Goal: Task Accomplishment & Management: Manage account settings

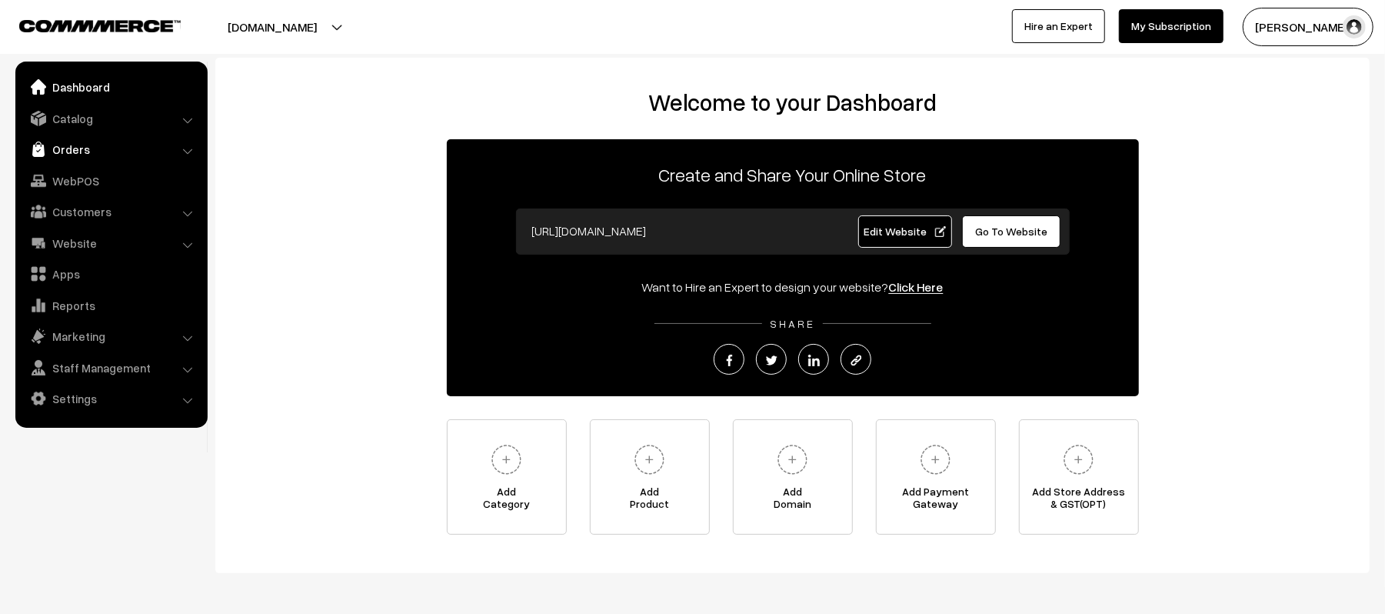
click at [65, 155] on link "Orders" at bounding box center [110, 149] width 183 height 28
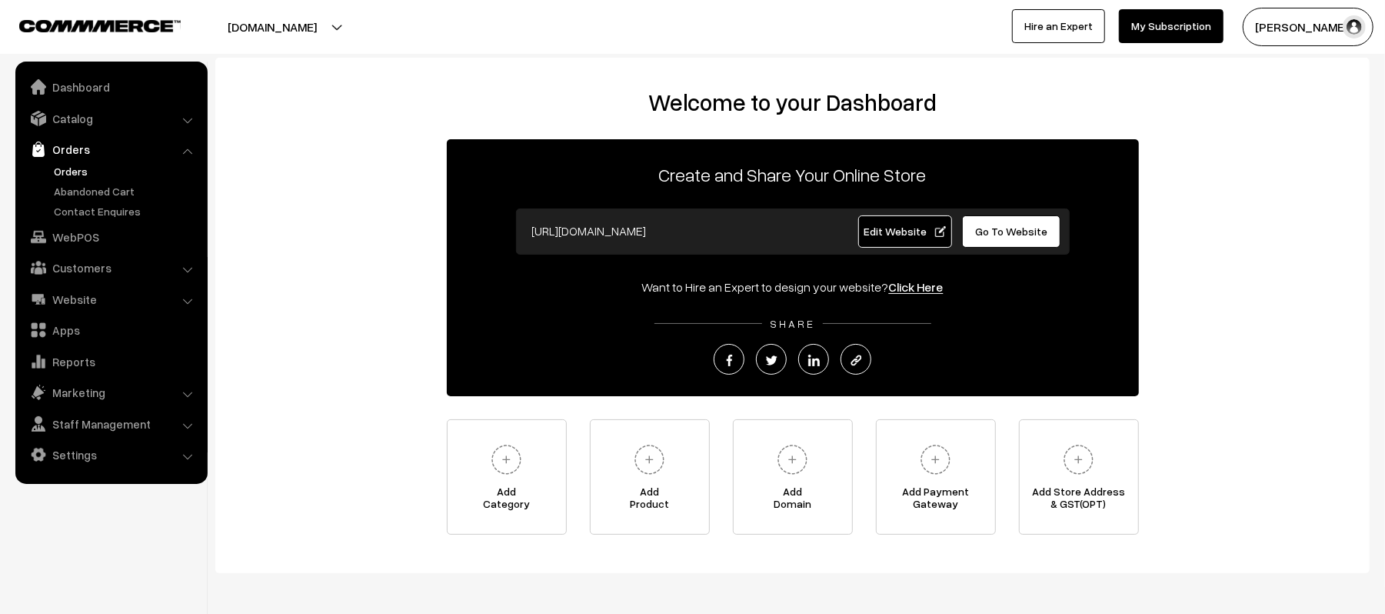
click at [72, 171] on link "Orders" at bounding box center [126, 171] width 152 height 16
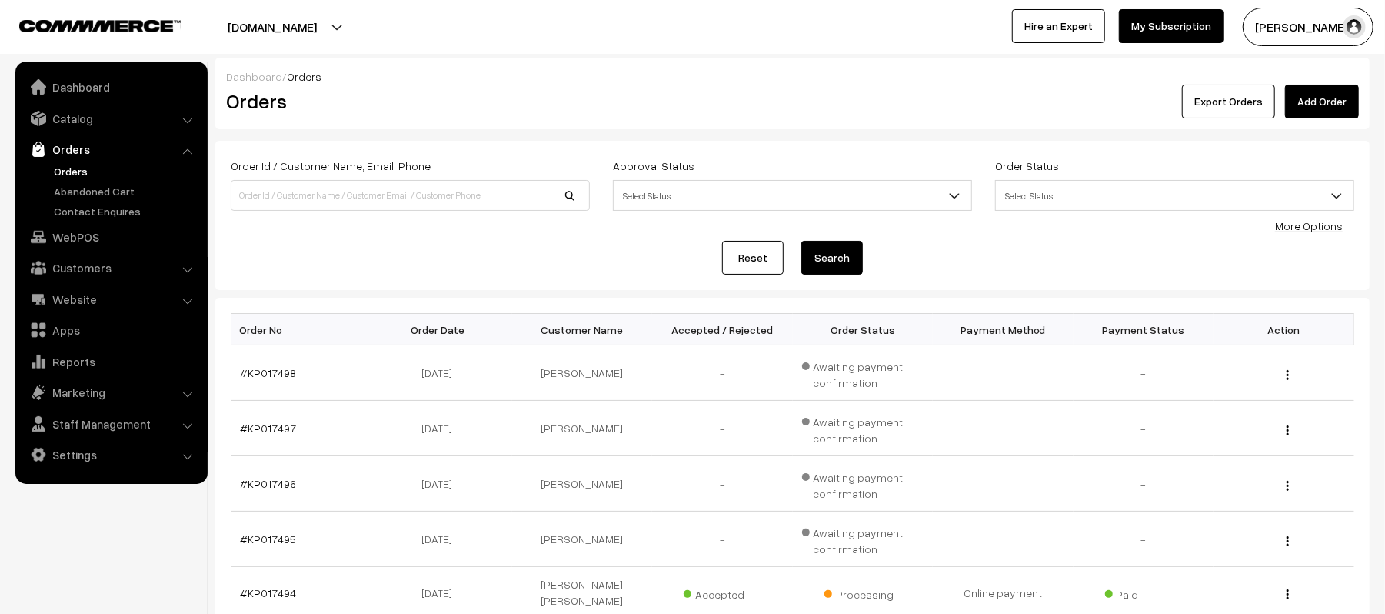
click at [328, 252] on div "Reset Search" at bounding box center [792, 258] width 1123 height 34
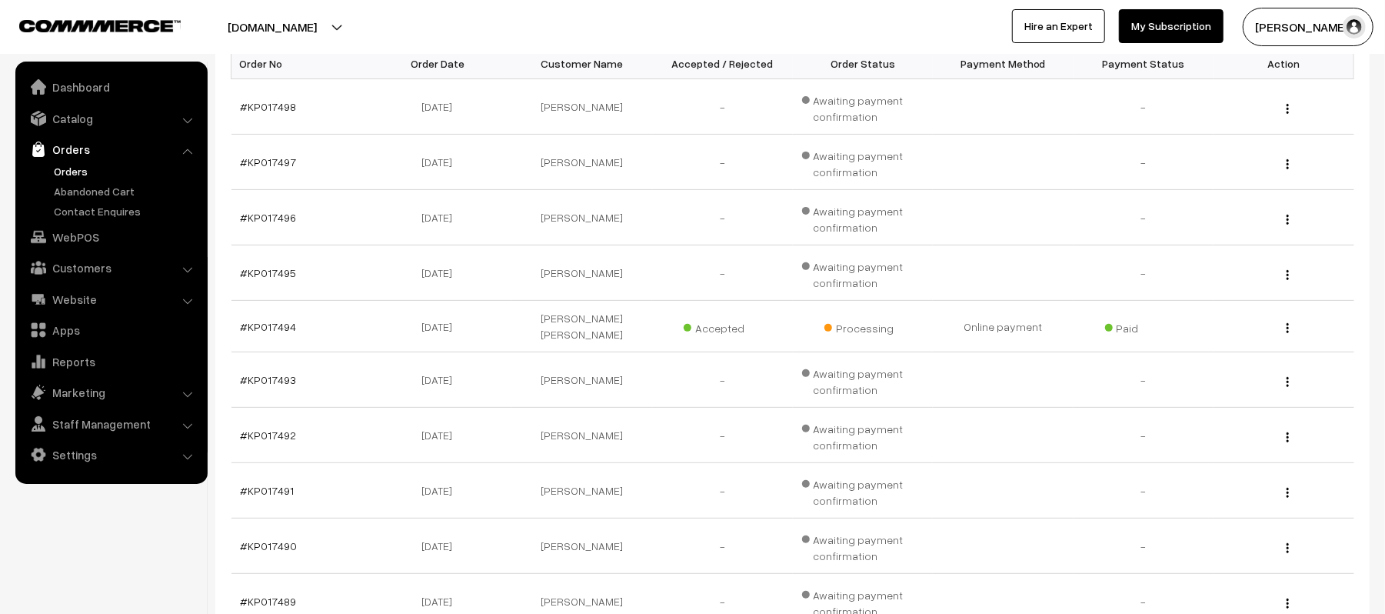
scroll to position [451, 0]
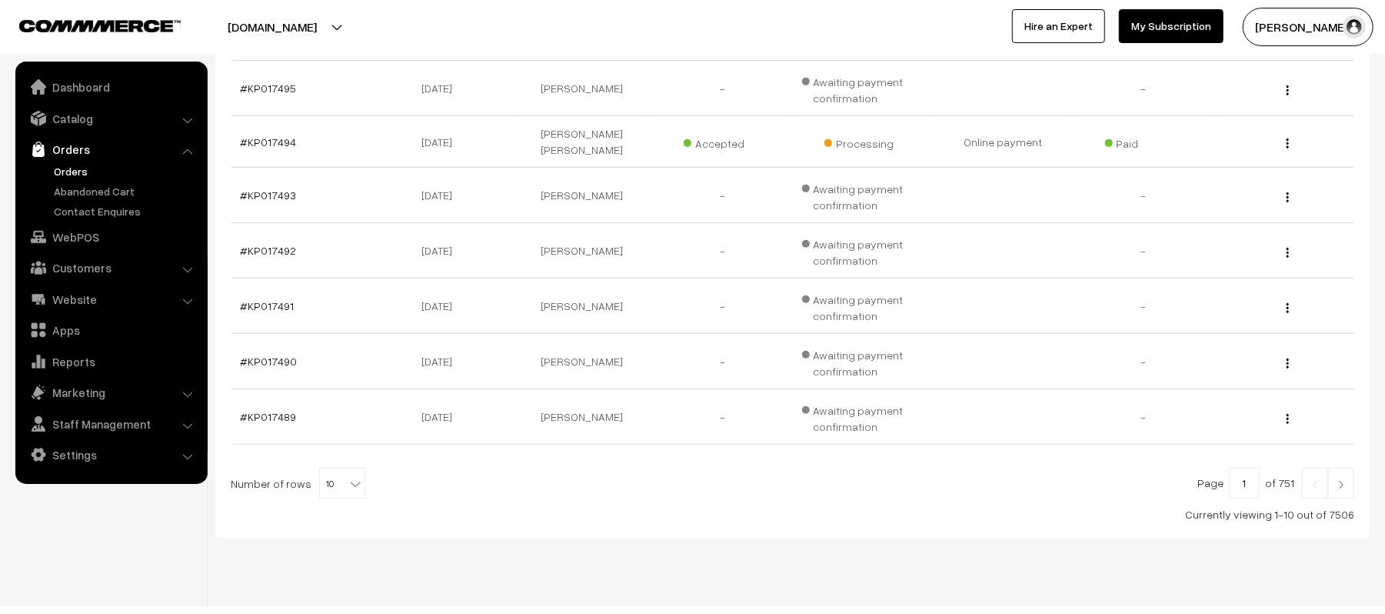
click at [1342, 481] on link at bounding box center [1341, 482] width 26 height 31
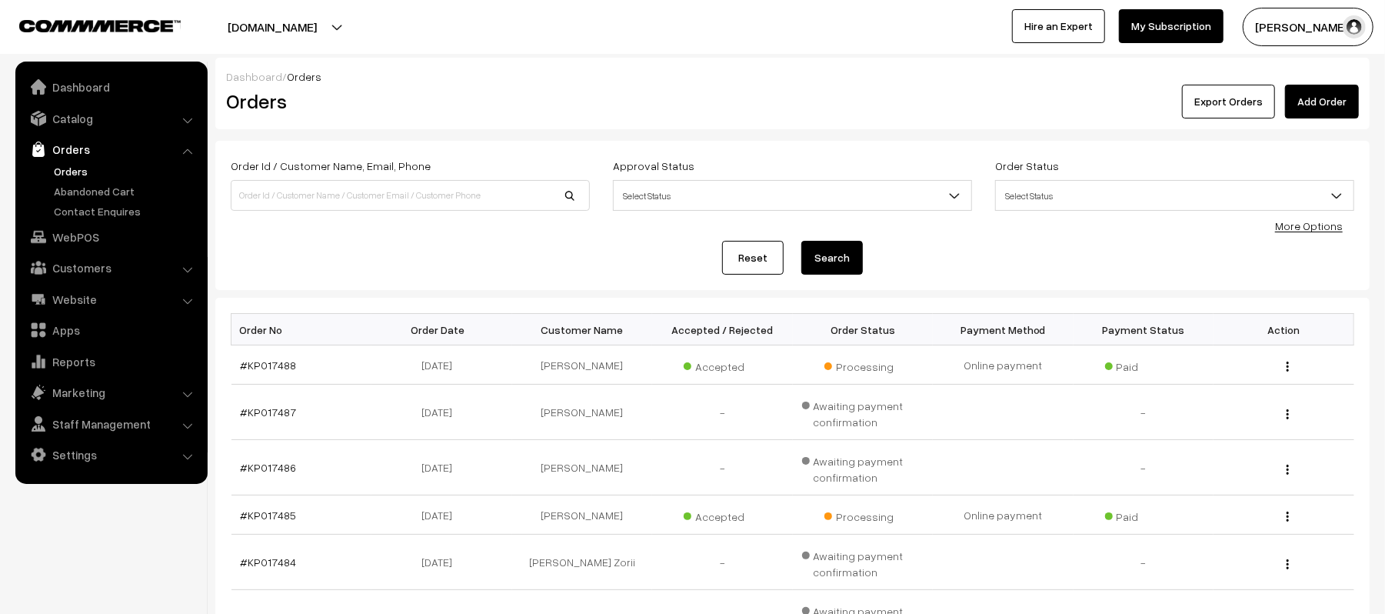
click at [431, 246] on div "Reset Search" at bounding box center [792, 258] width 1123 height 34
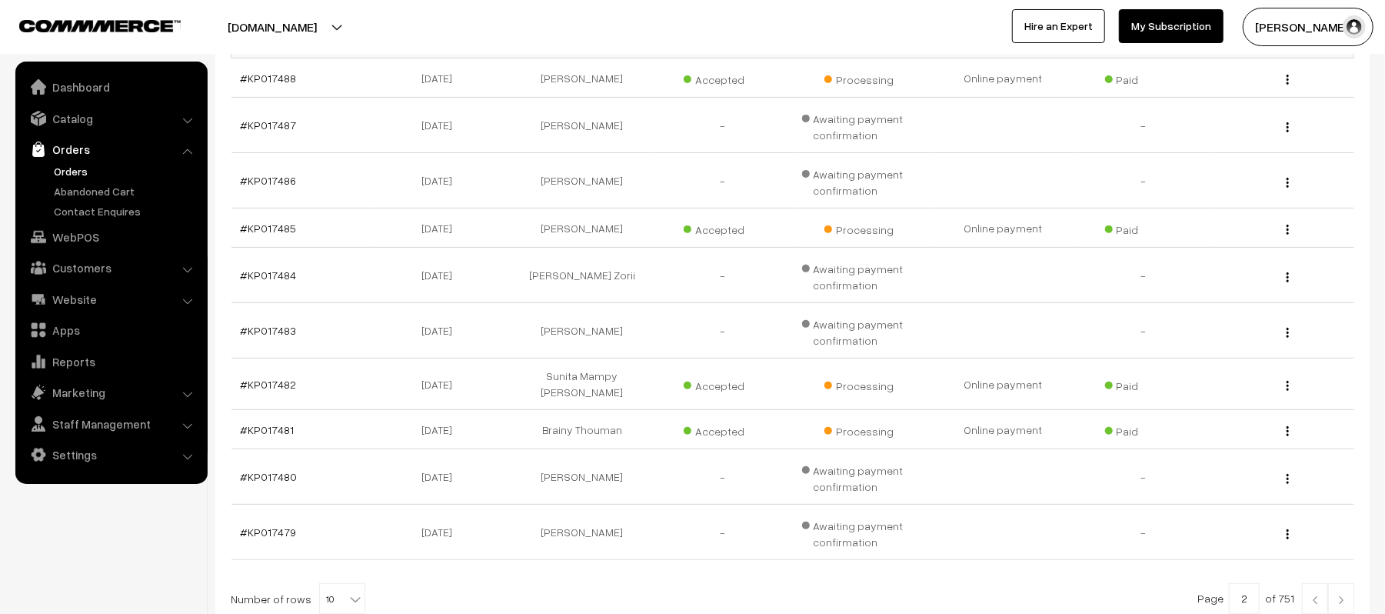
scroll to position [417, 0]
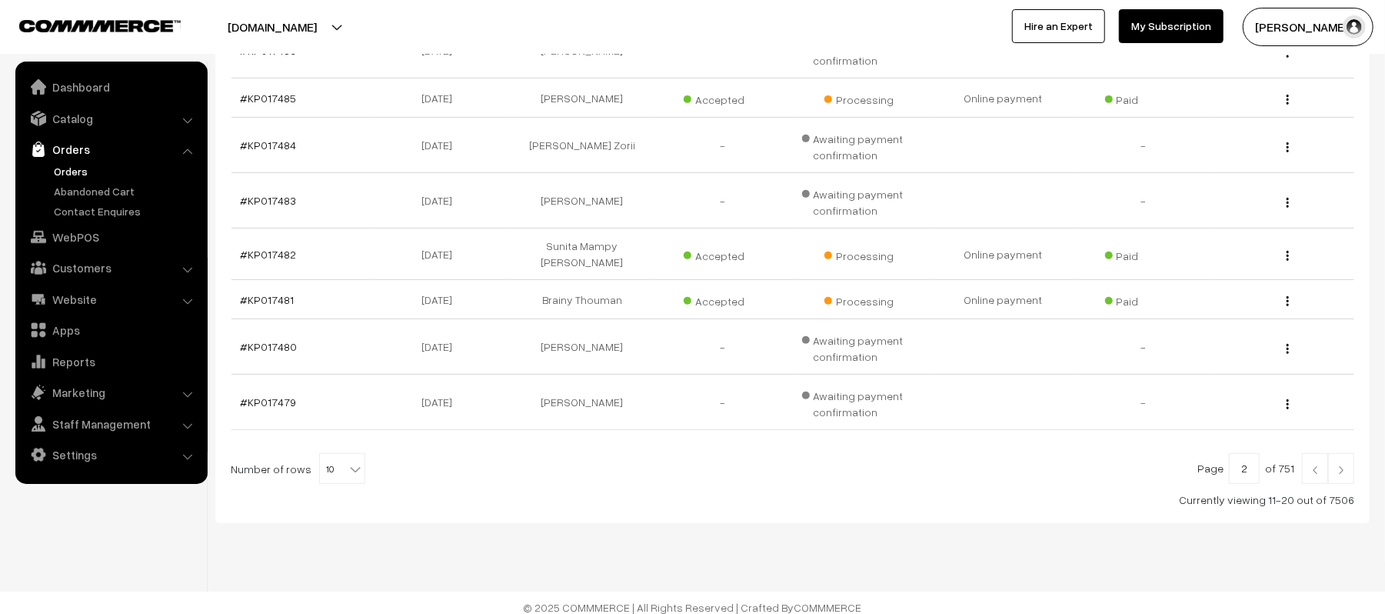
click at [1342, 453] on link at bounding box center [1341, 468] width 26 height 31
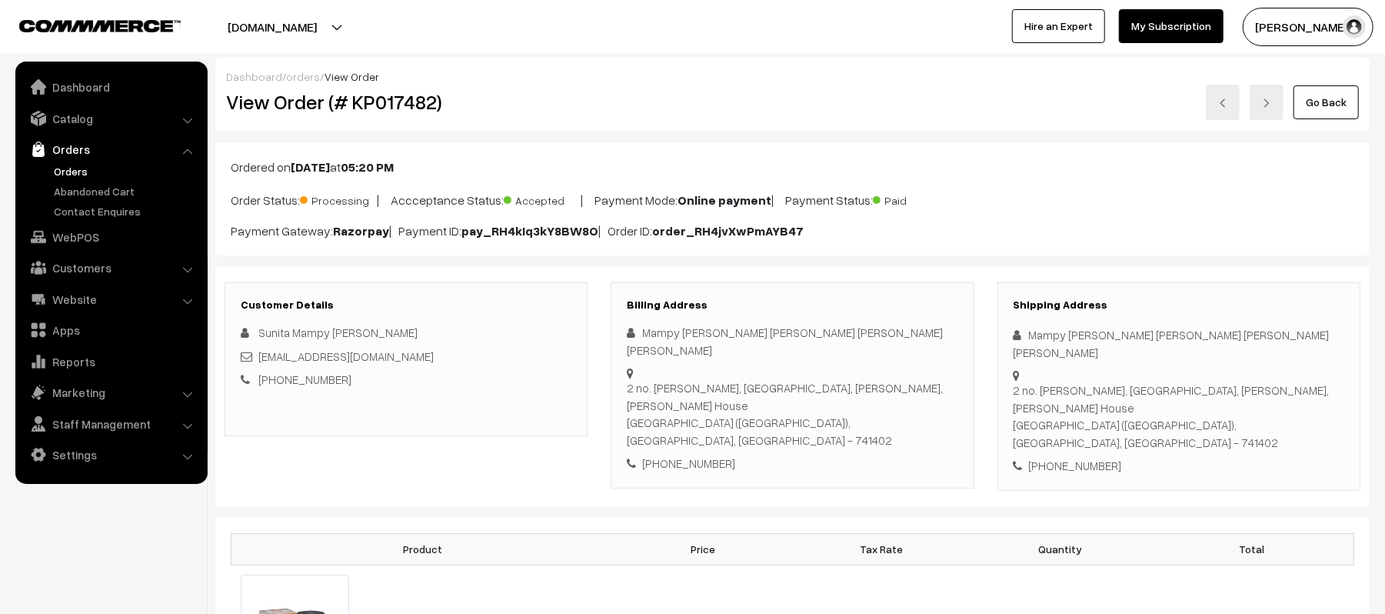
click at [1027, 339] on icon at bounding box center [1020, 335] width 15 height 12
drag, startPoint x: 1027, startPoint y: 339, endPoint x: 1160, endPoint y: 336, distance: 133.0
click at [1160, 336] on div "Mampy Basak Sunita Basak Mrinmay Debnath Sambhu Basak" at bounding box center [1178, 343] width 331 height 35
copy div "Mampy Basak Sunita Basak"
click at [1079, 391] on div "Shipping Address Mampy Basak Sunita Basak Mrinmay Debnath Sambhu Basak 2 no. Na…" at bounding box center [1178, 386] width 363 height 208
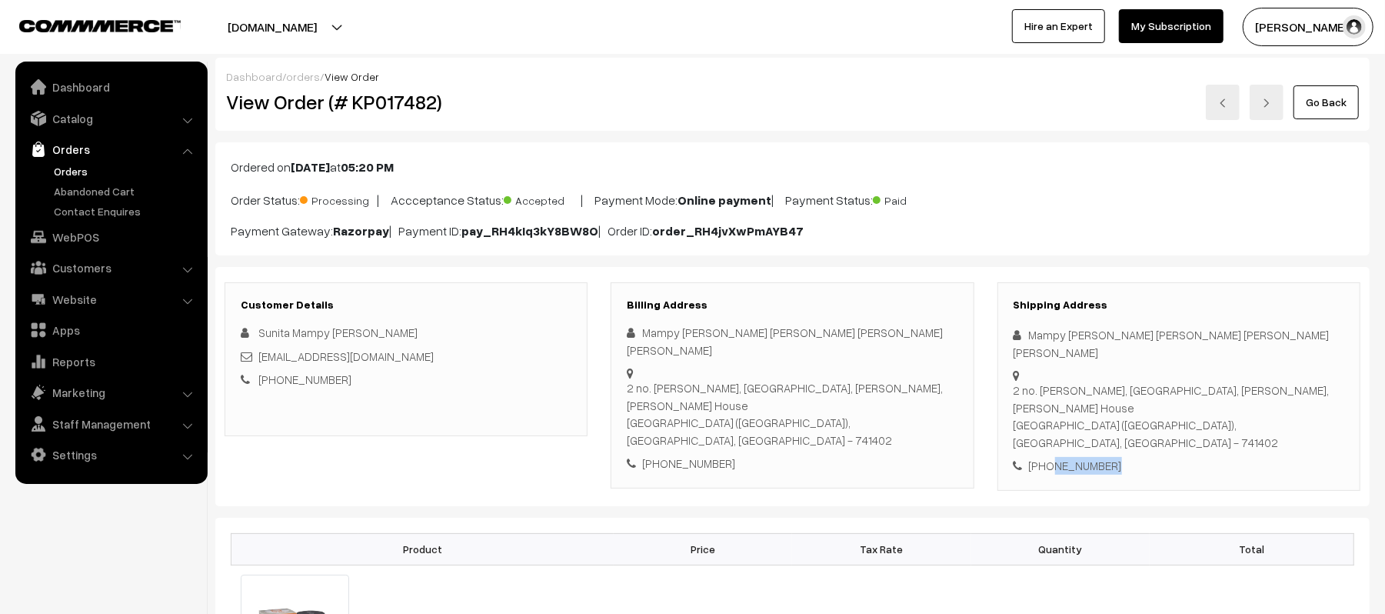
click at [1079, 391] on div "Shipping Address Mampy Basak Sunita Basak Mrinmay Debnath Sambhu Basak 2 no. Na…" at bounding box center [1178, 386] width 363 height 208
copy div "9749644660"
drag, startPoint x: 341, startPoint y: 383, endPoint x: 278, endPoint y: 397, distance: 64.7
click at [278, 397] on div "Customer Details Sunita Mampy Basak mrinmaysunita@gmail.com +91 7501799961" at bounding box center [405, 359] width 363 height 154
copy link "7501799961"
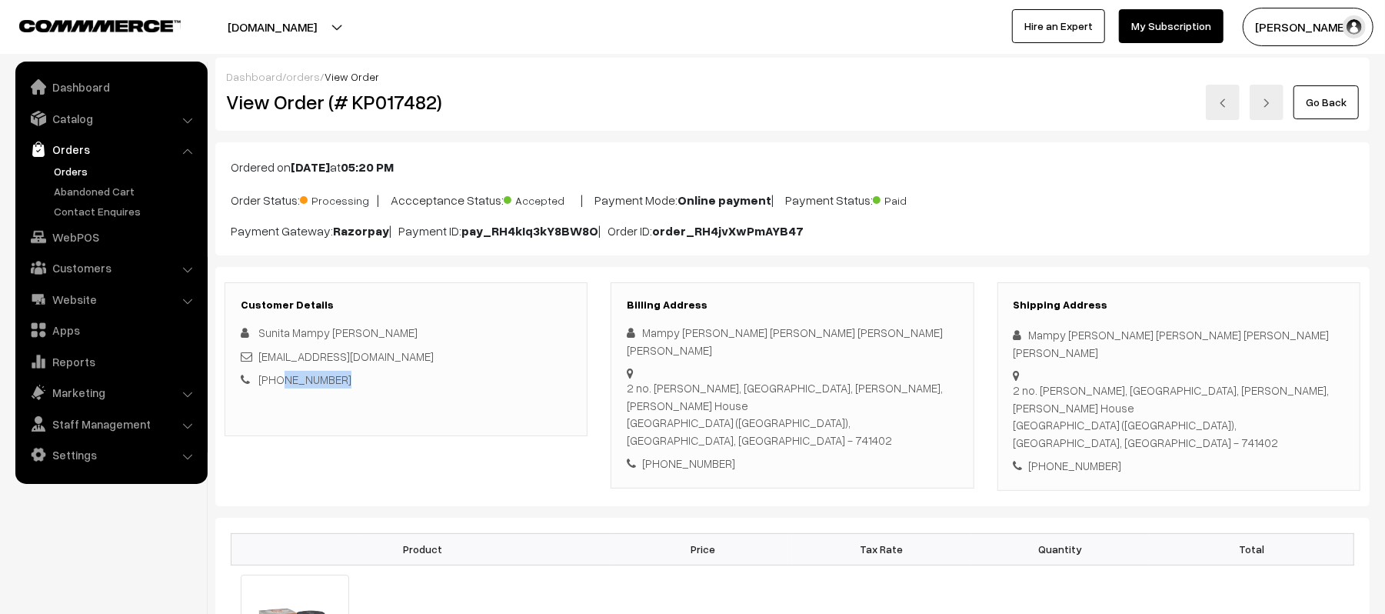
drag, startPoint x: 1030, startPoint y: 361, endPoint x: 1341, endPoint y: 373, distance: 310.8
click at [1341, 381] on div "2 no. Natun Fulia MATHPARA, Phulia, Nadia, Sambhu Basak's House Phulia (Santipu…" at bounding box center [1178, 415] width 331 height 69
copy div "2 no. Natun Fulia MATHPARA, Phulia, Nadia, Sambhu Basak's House Phulia (Santipu…"
drag, startPoint x: 398, startPoint y: 354, endPoint x: 260, endPoint y: 361, distance: 138.6
click at [260, 361] on div "mrinmaysunita@gmail.com" at bounding box center [406, 357] width 331 height 18
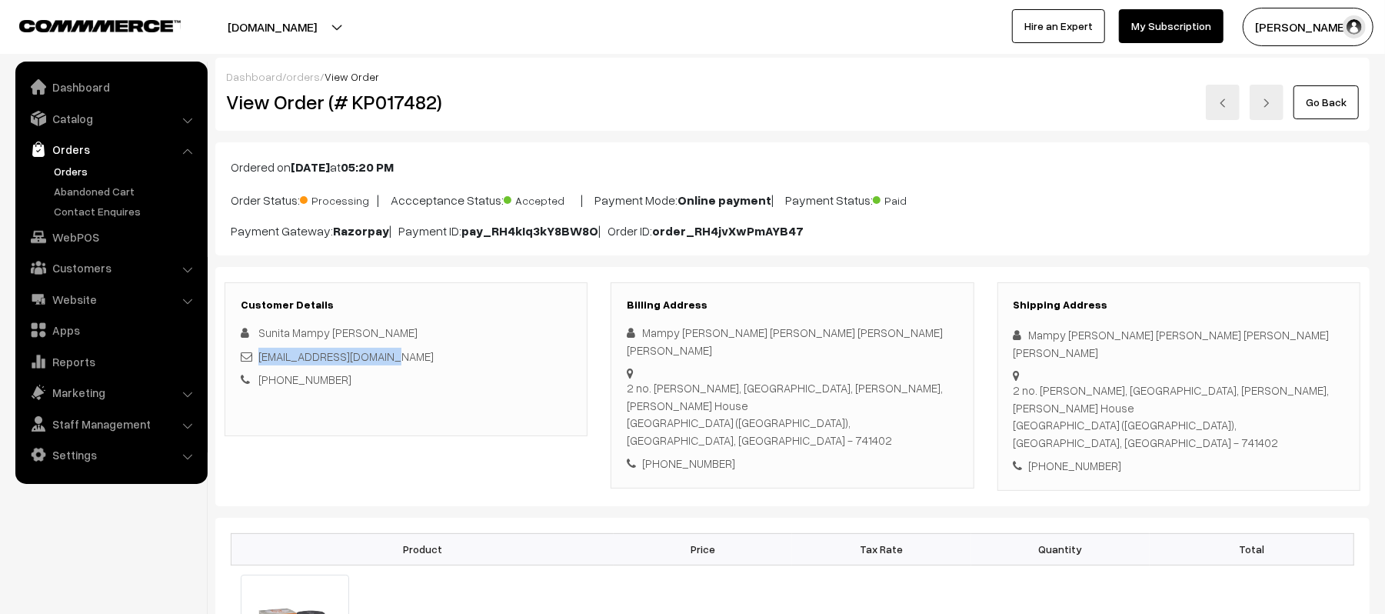
copy link "mrinmaysunita@gmail.com"
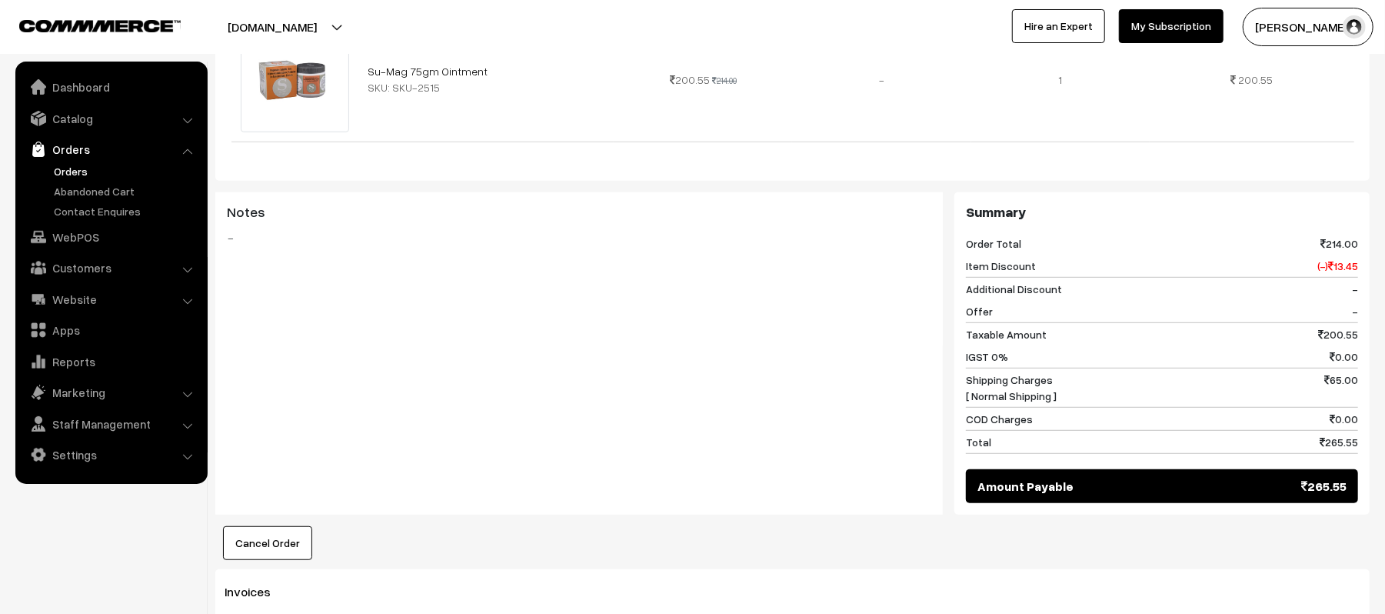
scroll to position [566, 0]
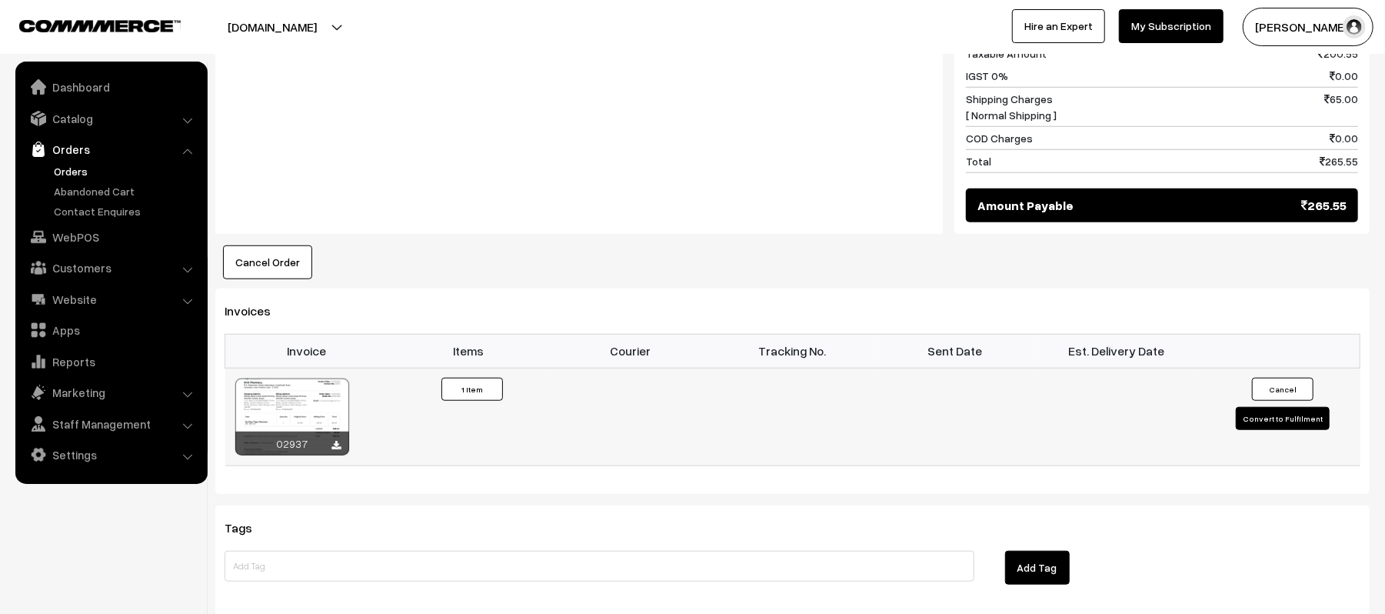
click at [1287, 407] on button "Convert to Fulfilment" at bounding box center [1283, 418] width 94 height 23
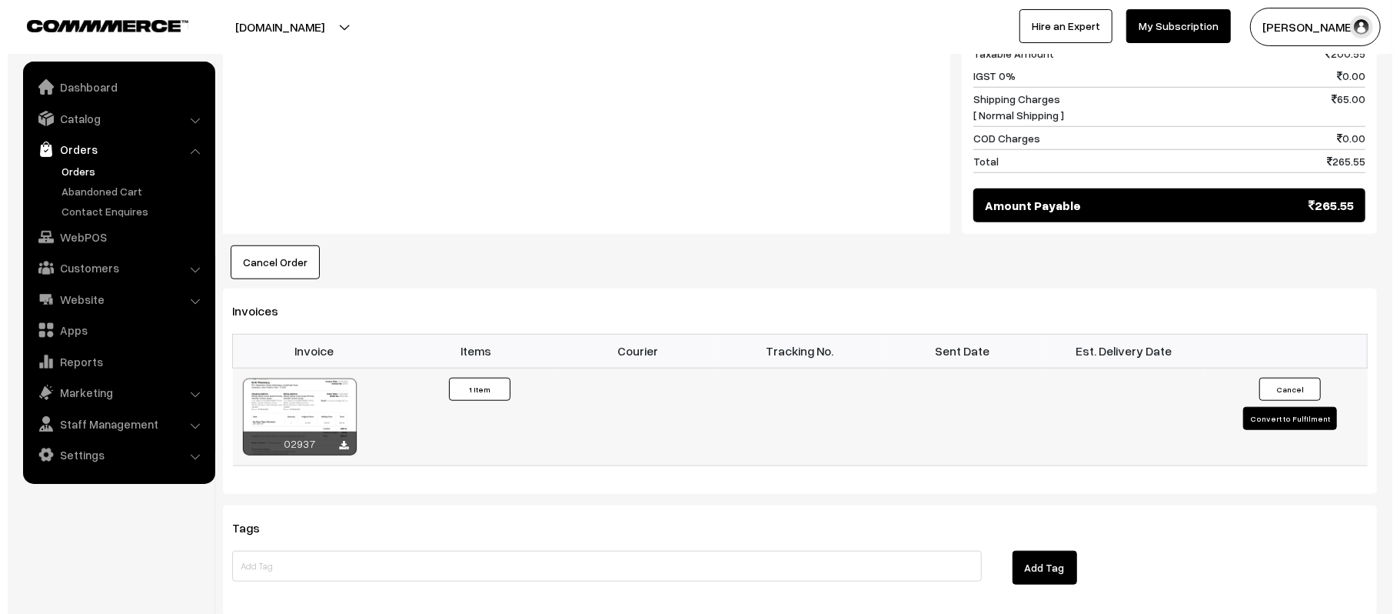
scroll to position [830, 0]
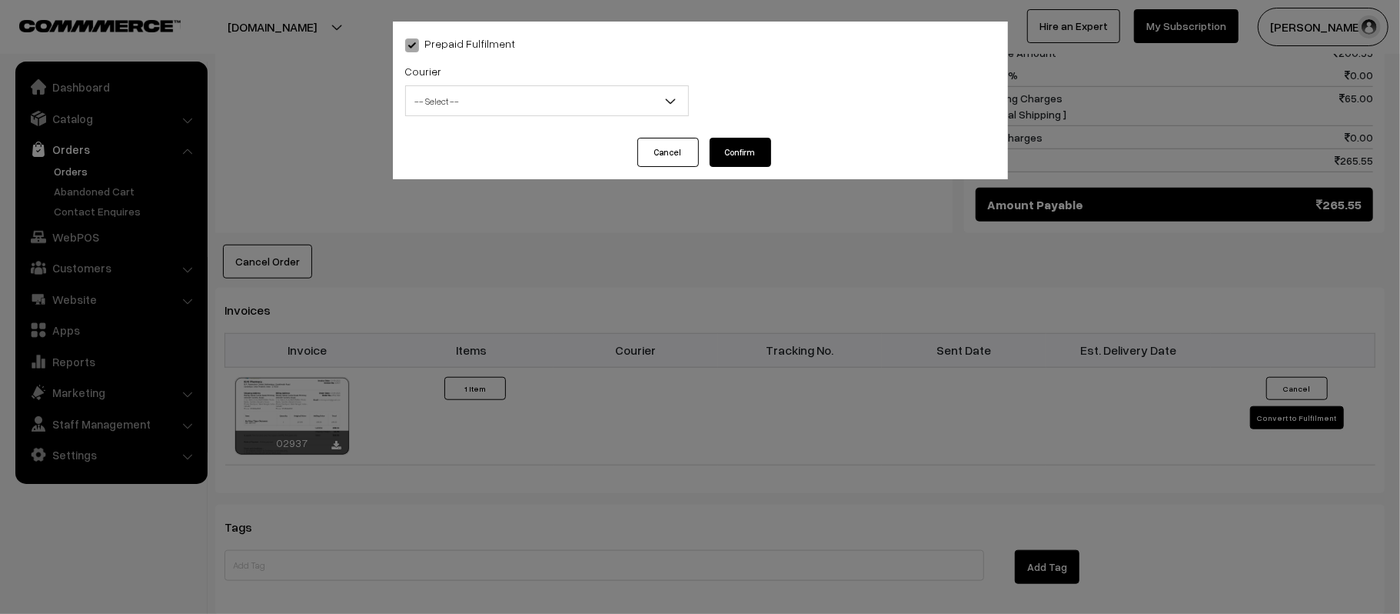
click at [456, 108] on span "-- Select --" at bounding box center [547, 101] width 282 height 27
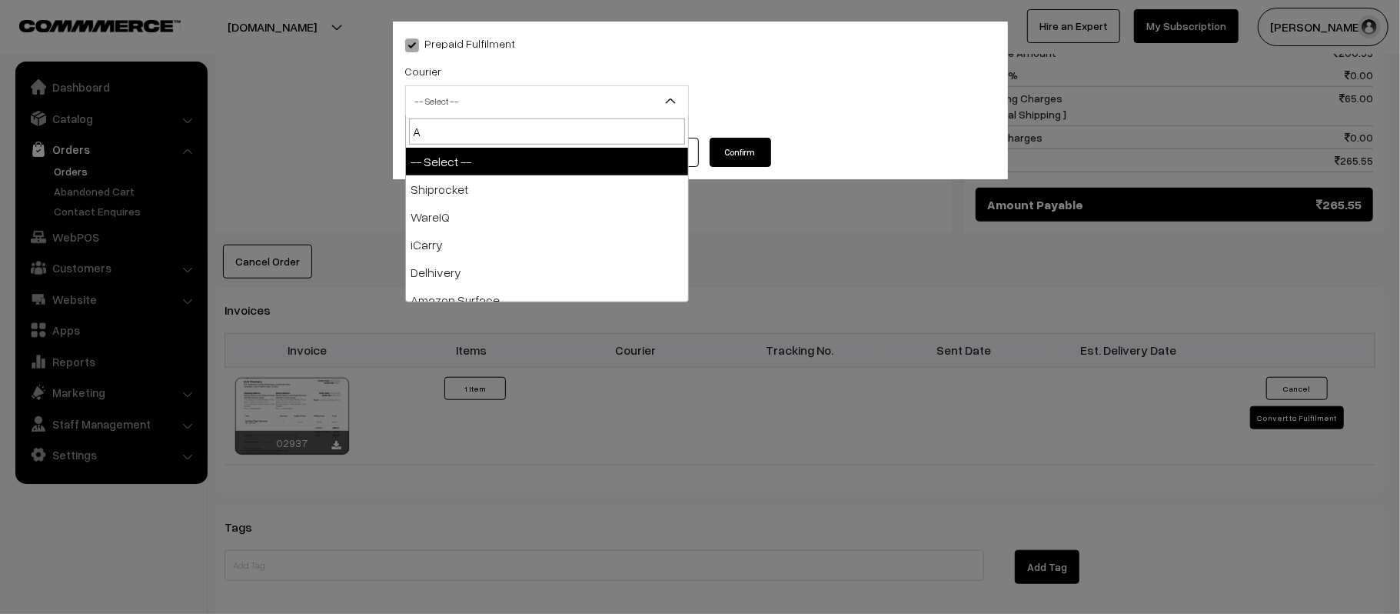
type input "AM"
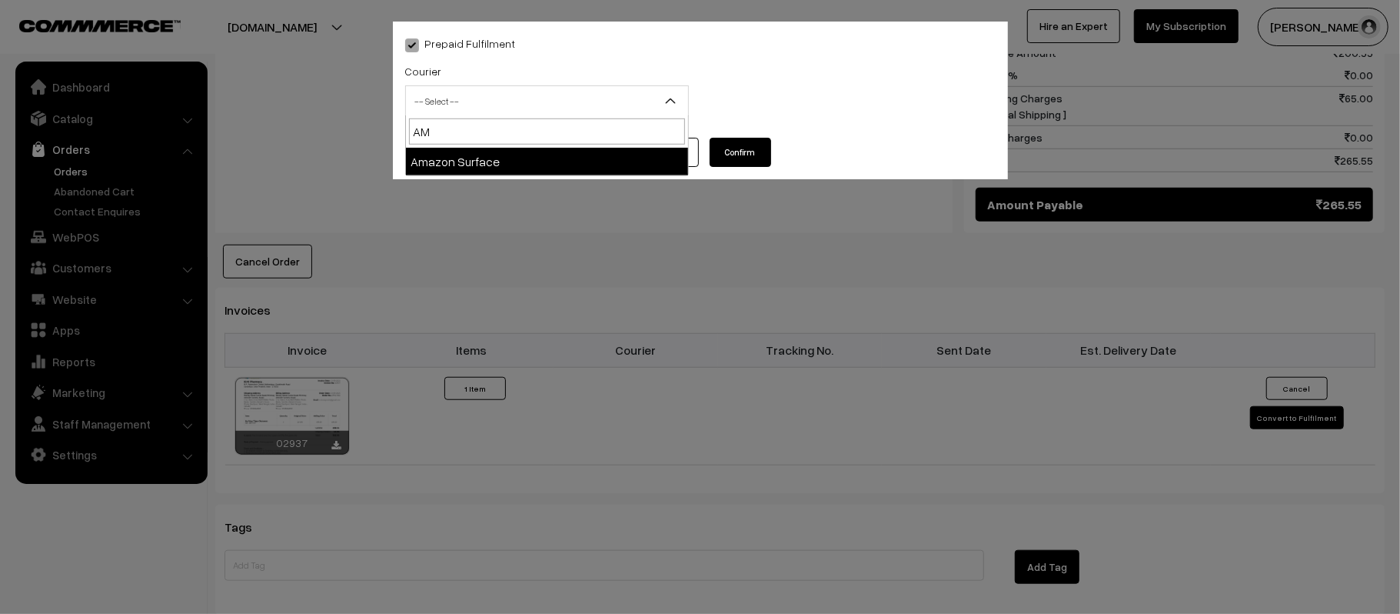
select select "5"
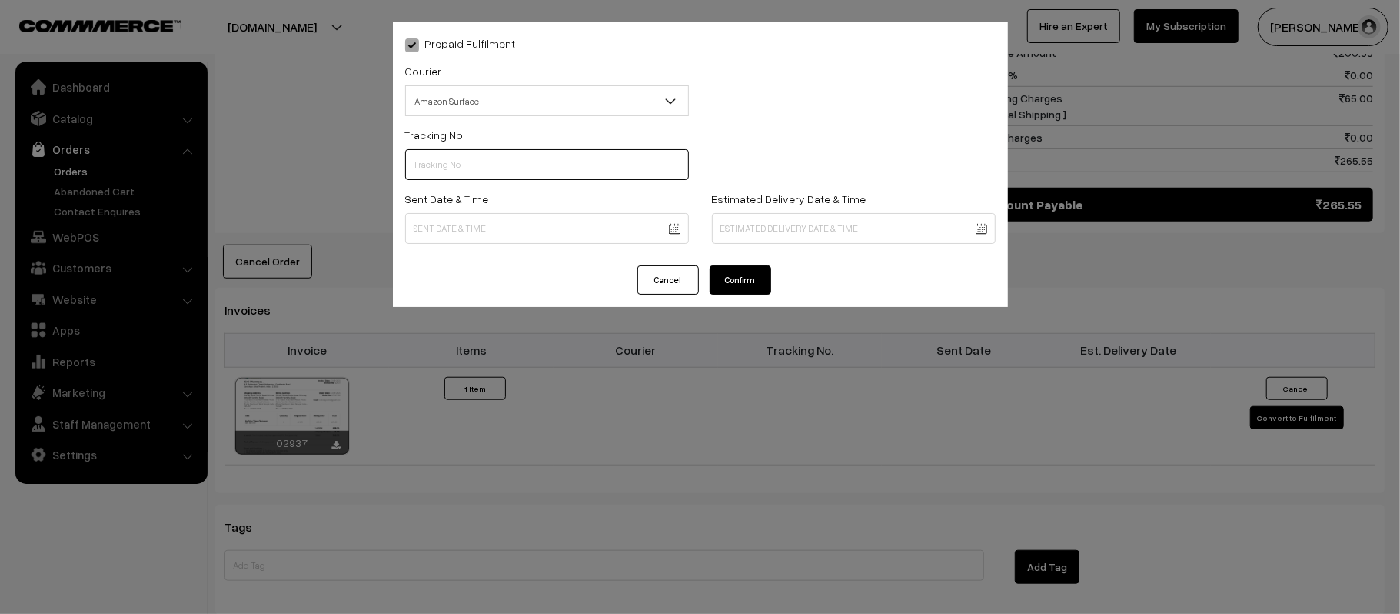
scroll to position [0, 0]
paste input "363425907775"
type input "363425907775"
click at [557, 218] on body "Thank you for showing interest. Our team will call you shortly. Close kirtiphar…" at bounding box center [700, 74] width 1400 height 1809
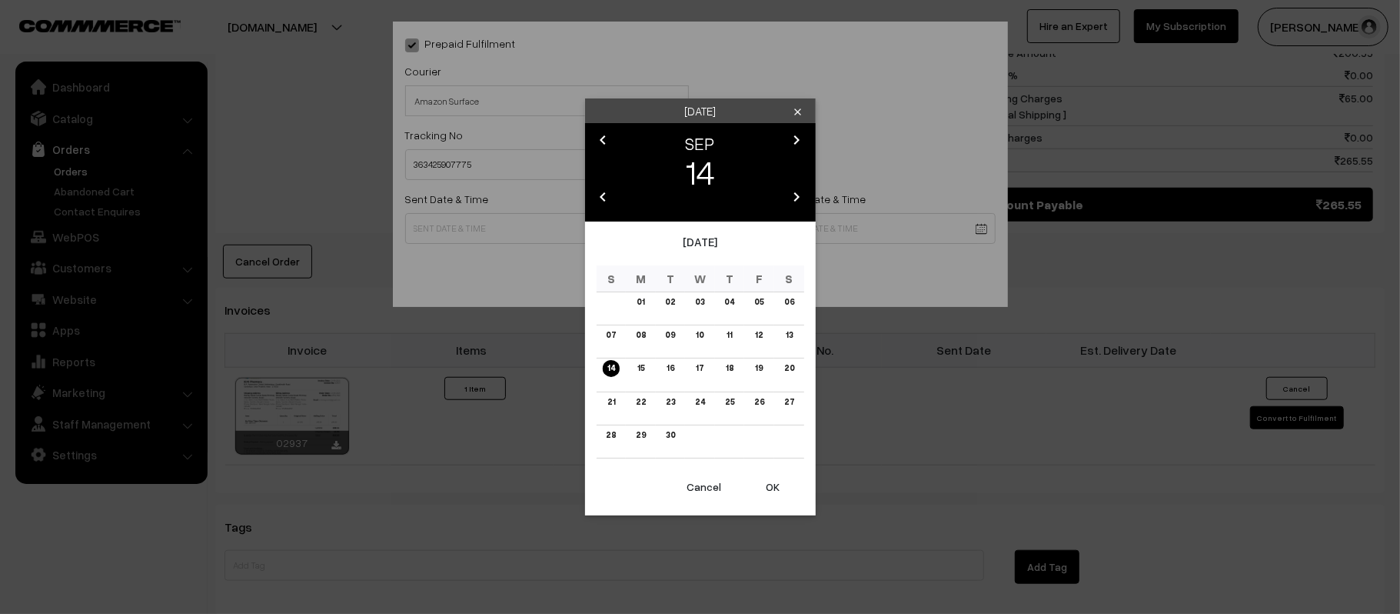
click at [770, 483] on button "OK" at bounding box center [774, 487] width 62 height 34
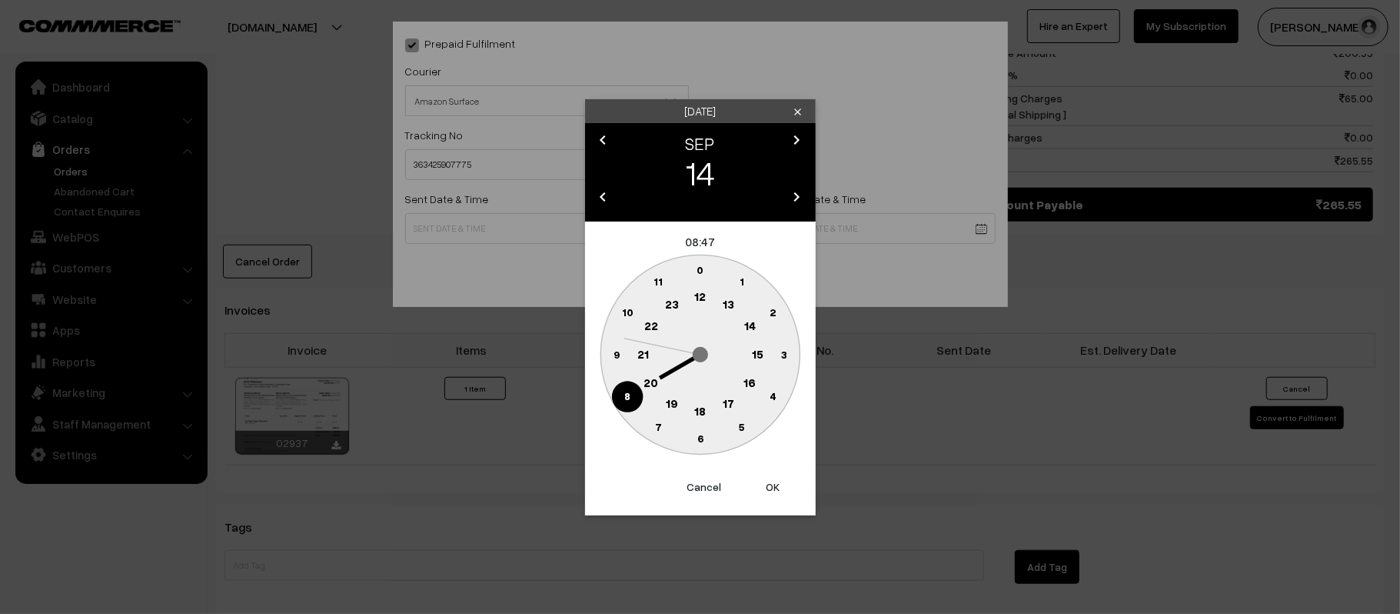
click at [755, 331] on circle at bounding box center [750, 326] width 32 height 32
click at [604, 349] on circle at bounding box center [616, 354] width 32 height 32
type input "14-09-2025 14:45"
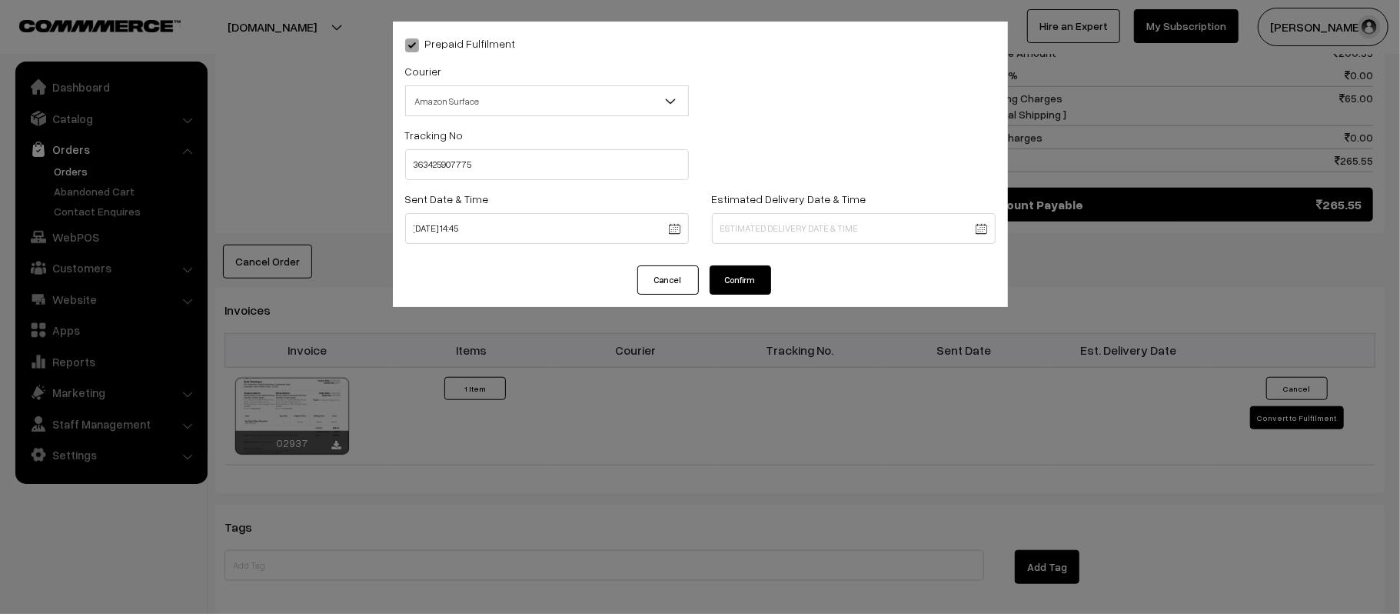
click at [829, 205] on label "Estimated Delivery Date & Time" at bounding box center [789, 199] width 155 height 16
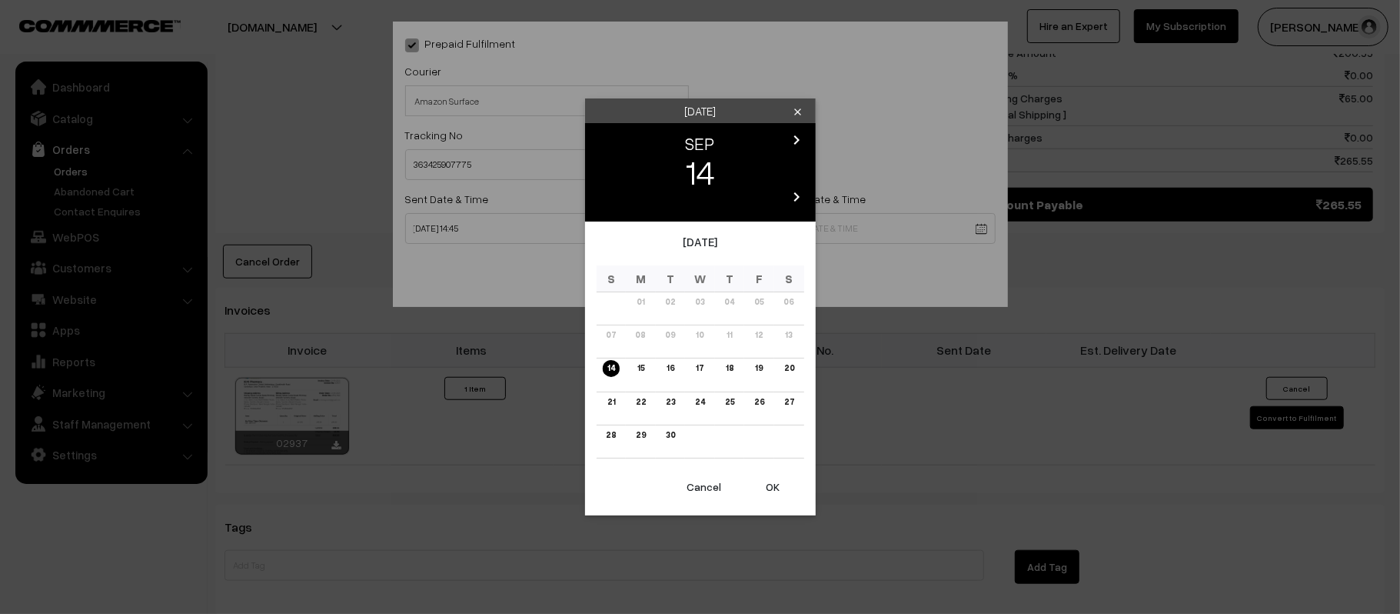
click at [878, 224] on body "Thank you for showing interest. Our team will call you shortly. Close kirtiphar…" at bounding box center [700, 74] width 1400 height 1809
click at [782, 364] on link "20" at bounding box center [788, 368] width 19 height 16
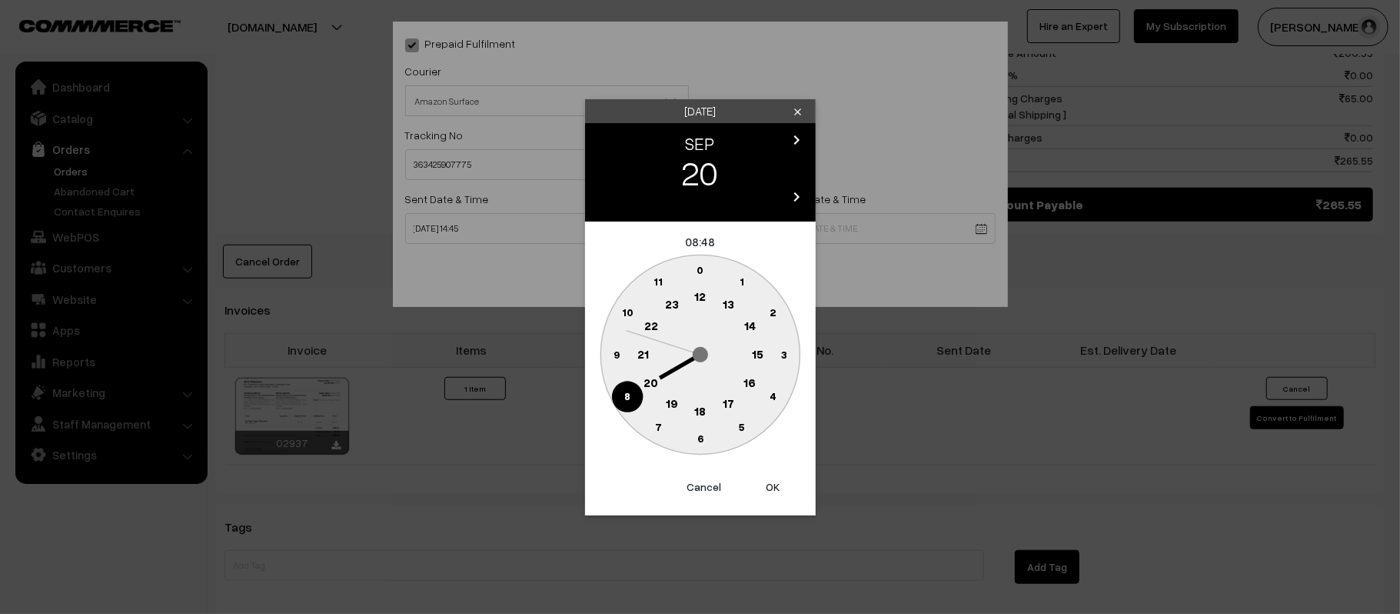
click at [644, 354] on text "21" at bounding box center [643, 353] width 12 height 14
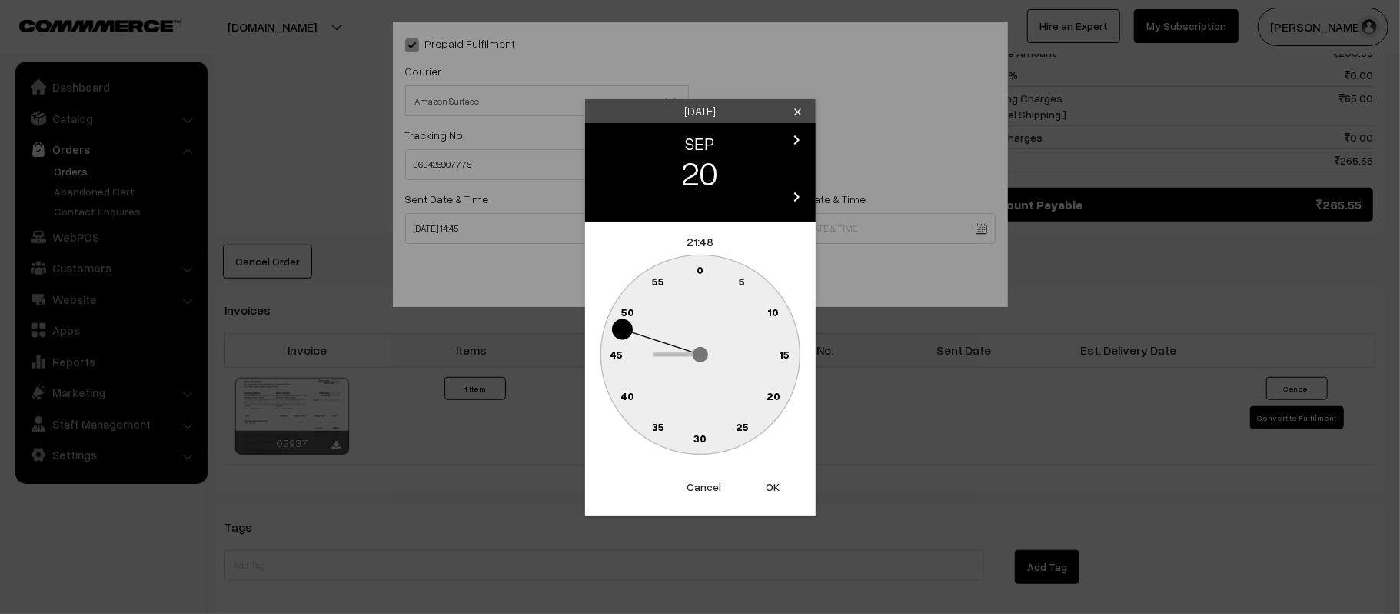
click at [700, 447] on circle at bounding box center [700, 439] width 32 height 32
type input "20-09-2025 21:30"
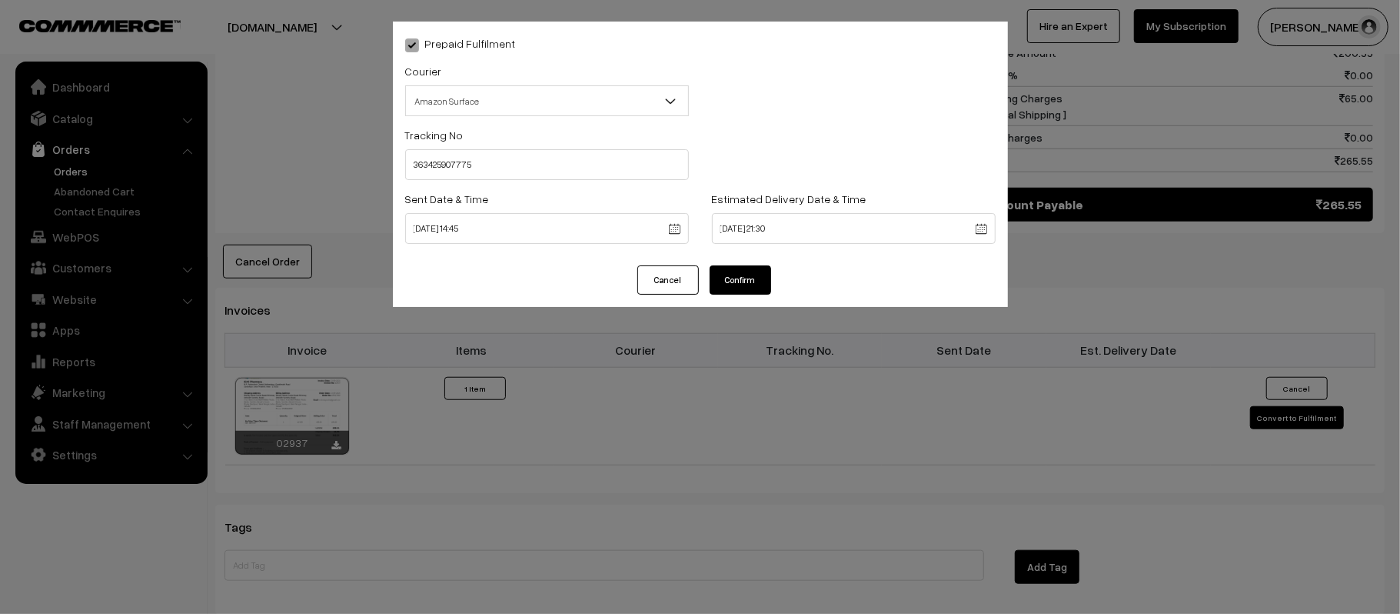
click at [733, 284] on button "Confirm" at bounding box center [741, 279] width 62 height 29
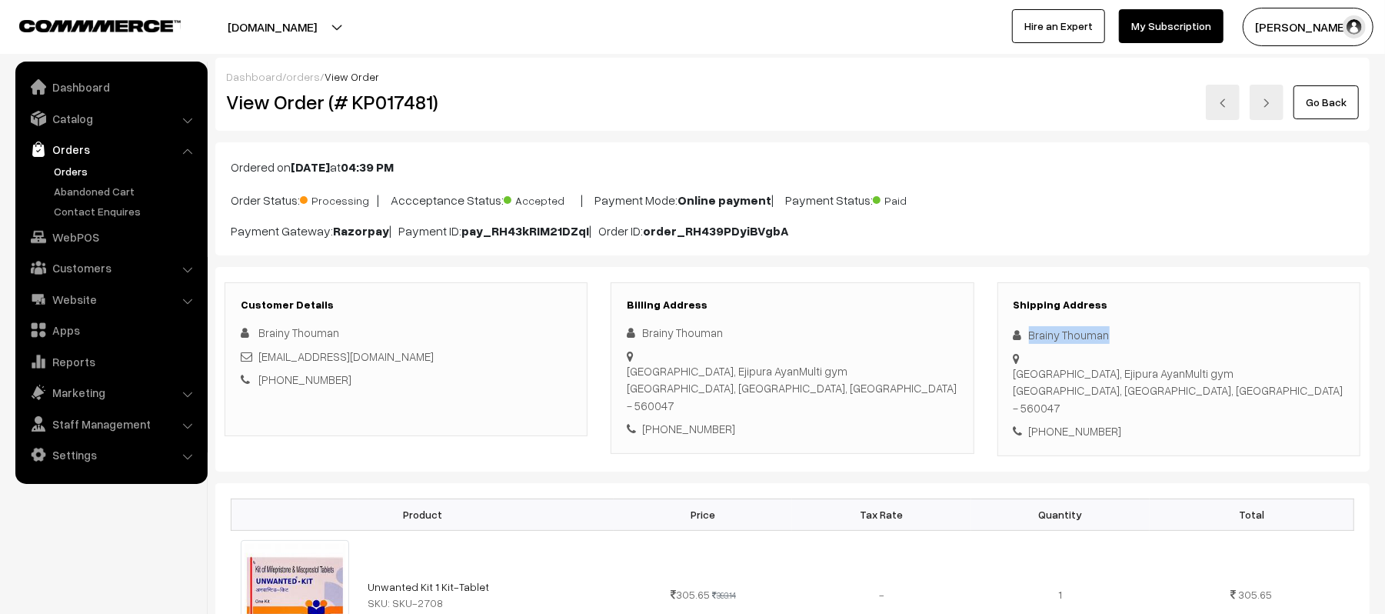
drag, startPoint x: 1147, startPoint y: 338, endPoint x: 1006, endPoint y: 336, distance: 141.5
click at [1006, 336] on div "Shipping Address Brainy Thouman [GEOGRAPHIC_DATA], [GEOGRAPHIC_DATA] AyanMulti …" at bounding box center [1178, 369] width 363 height 174
copy div "Brainy Thouman"
click at [1068, 389] on div "Shipping Address Brainy Thouman [GEOGRAPHIC_DATA], [GEOGRAPHIC_DATA] AyanMulti …" at bounding box center [1178, 369] width 363 height 174
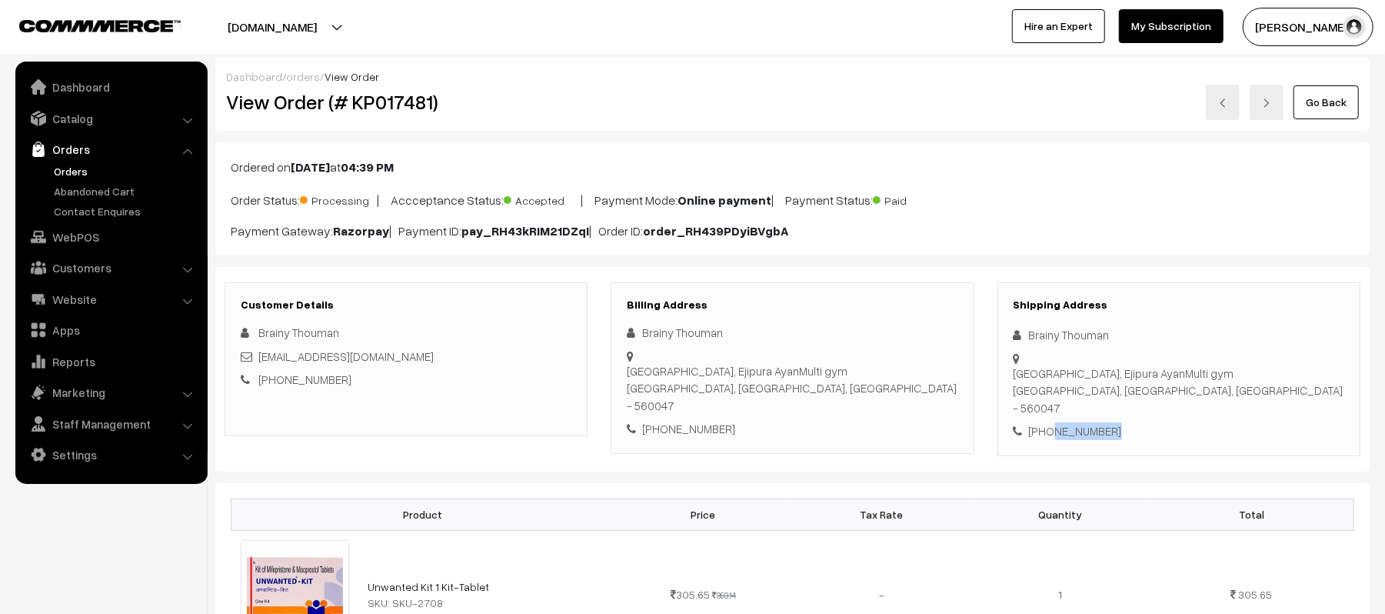
copy div "7630881527"
drag, startPoint x: 381, startPoint y: 358, endPoint x: 261, endPoint y: 366, distance: 120.2
click at [261, 365] on div "[EMAIL_ADDRESS][DOMAIN_NAME]" at bounding box center [406, 357] width 331 height 18
copy link "[EMAIL_ADDRESS][DOMAIN_NAME]"
drag, startPoint x: 1030, startPoint y: 358, endPoint x: 1246, endPoint y: 366, distance: 215.4
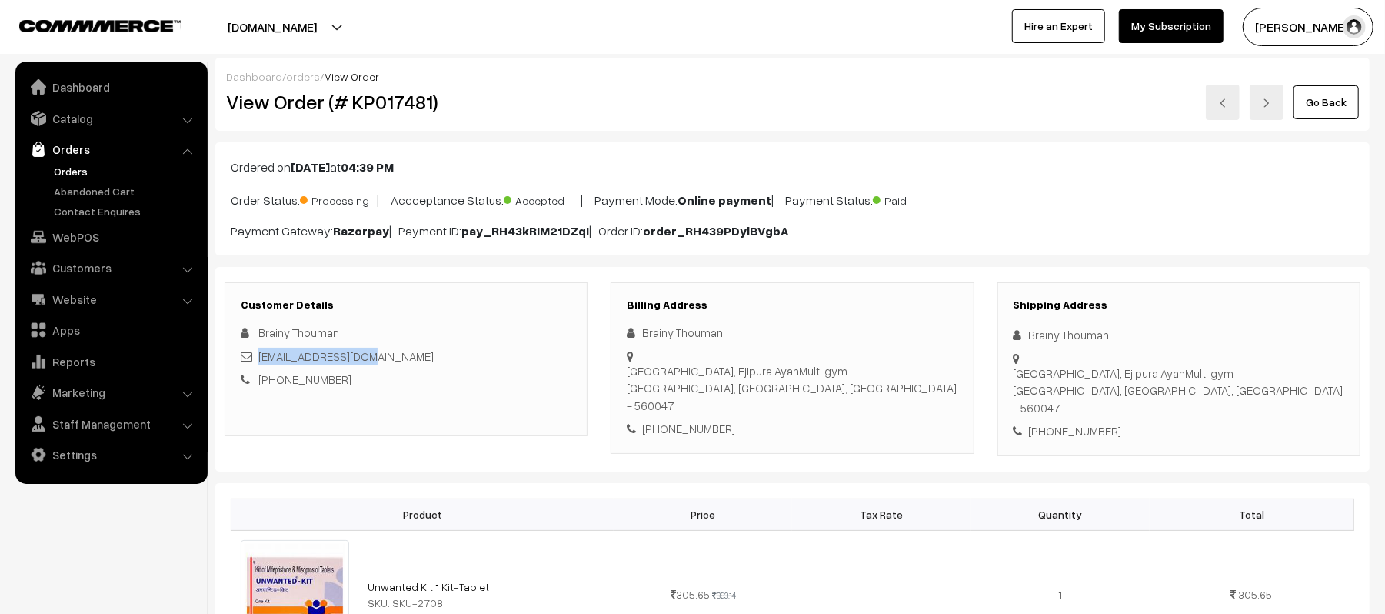
click at [1246, 366] on div "Shipping Address Brainy Thouman [GEOGRAPHIC_DATA], [GEOGRAPHIC_DATA] AyanMulti …" at bounding box center [1178, 369] width 363 height 174
copy div "[GEOGRAPHIC_DATA], Ejipura AyanMulti gym [GEOGRAPHIC_DATA], [GEOGRAPHIC_DATA], …"
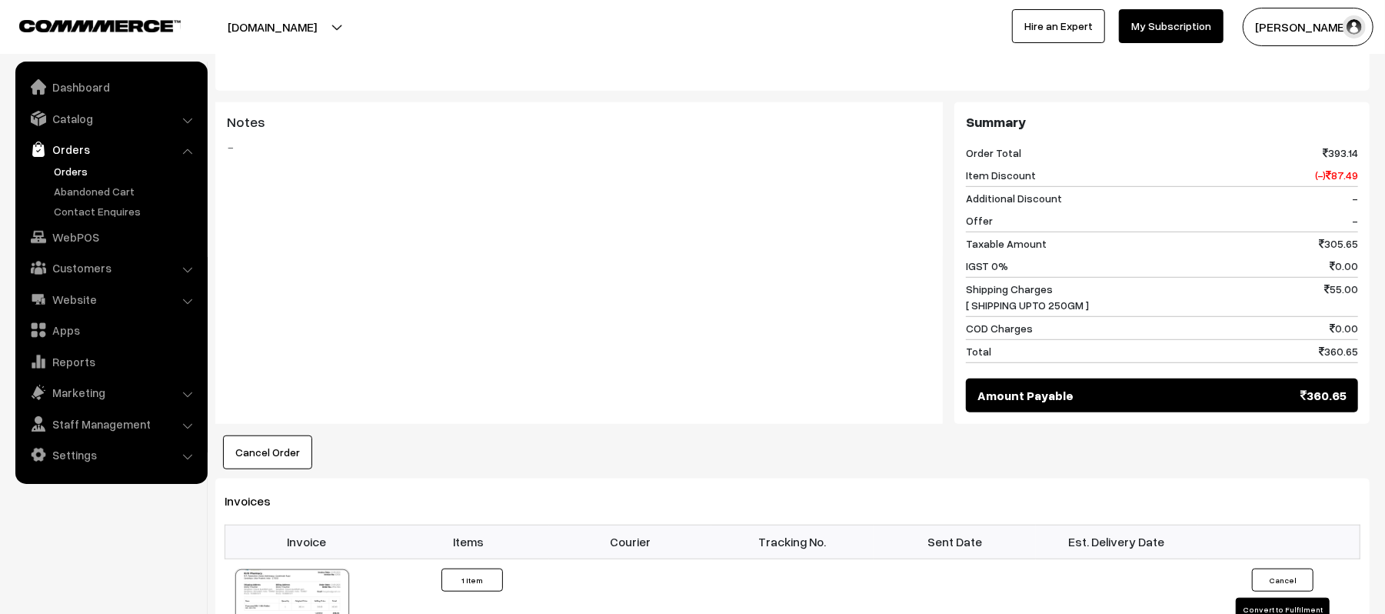
scroll to position [610, 0]
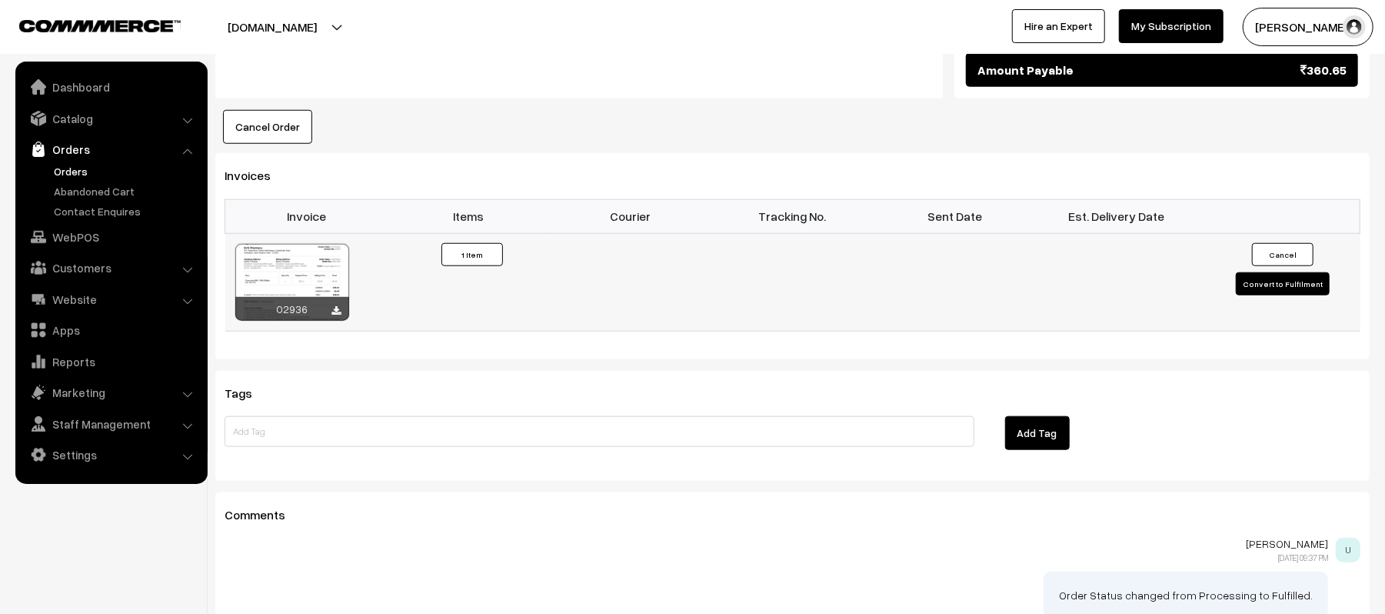
click at [1267, 272] on button "Convert to Fulfilment" at bounding box center [1283, 283] width 94 height 23
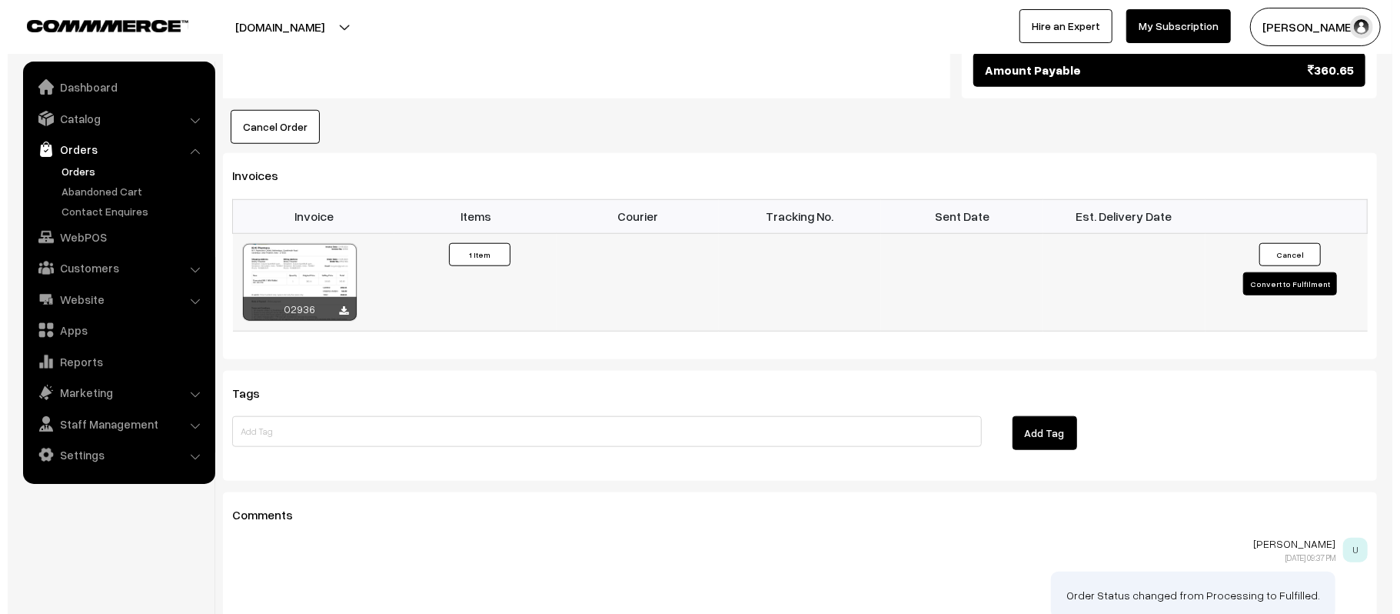
scroll to position [933, 0]
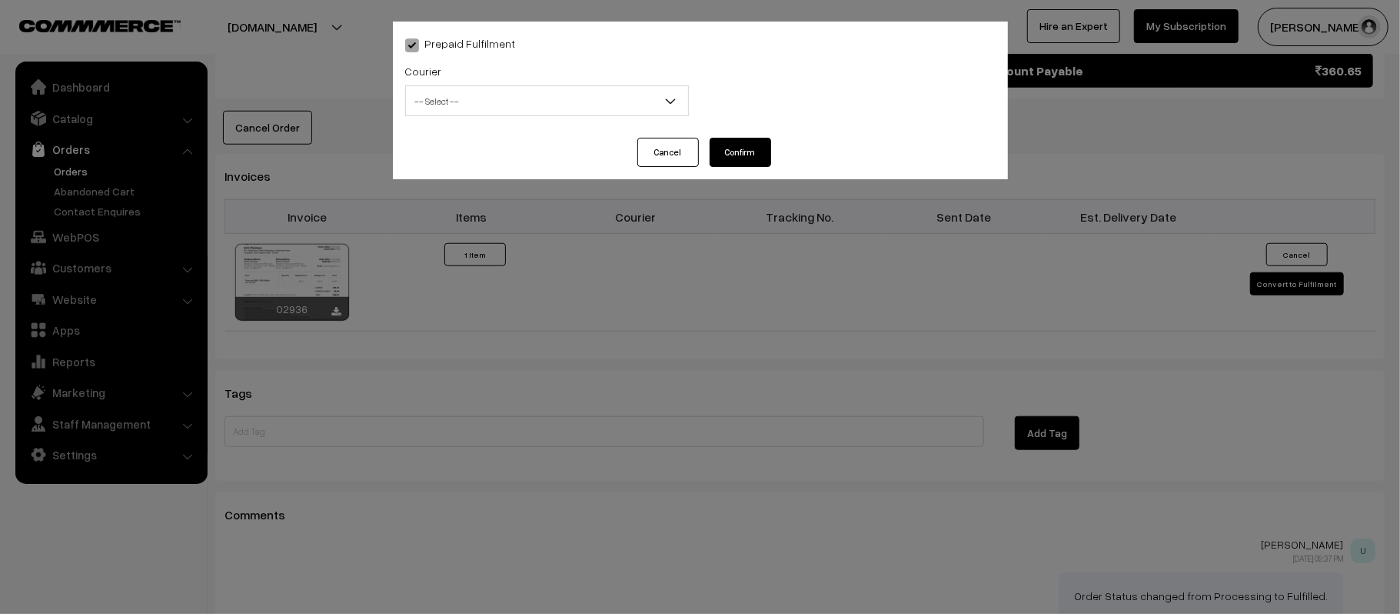
click at [529, 100] on span "-- Select --" at bounding box center [547, 101] width 282 height 27
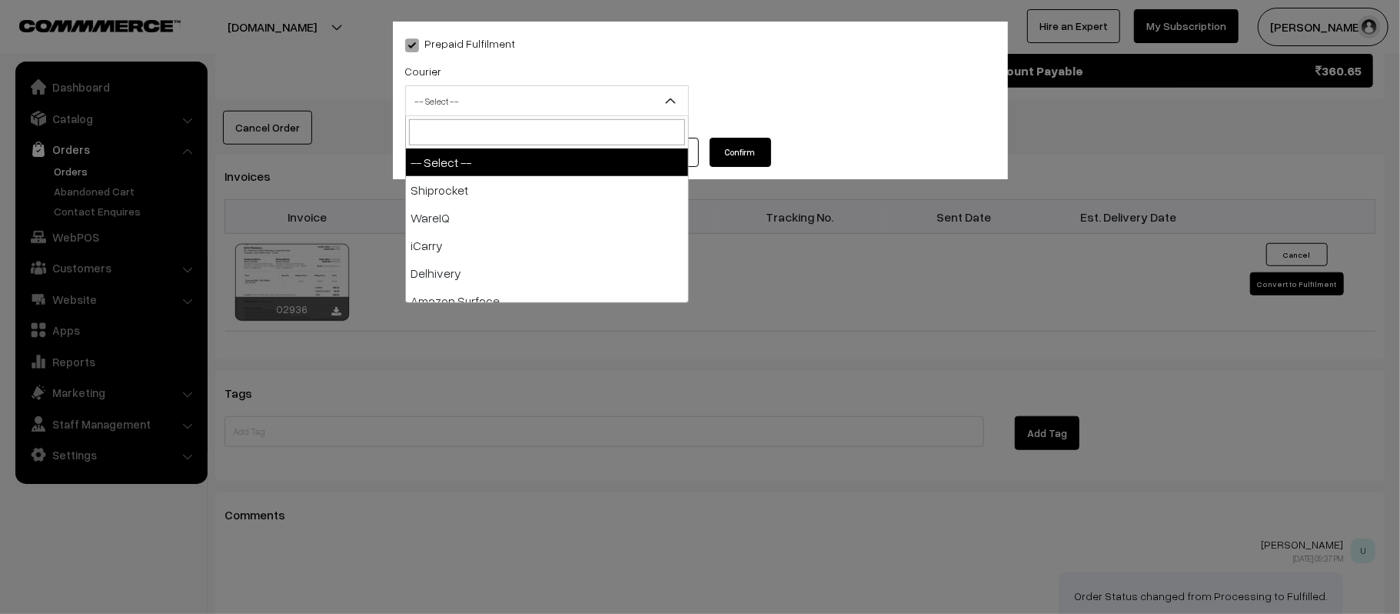
type input "E"
type input "AM"
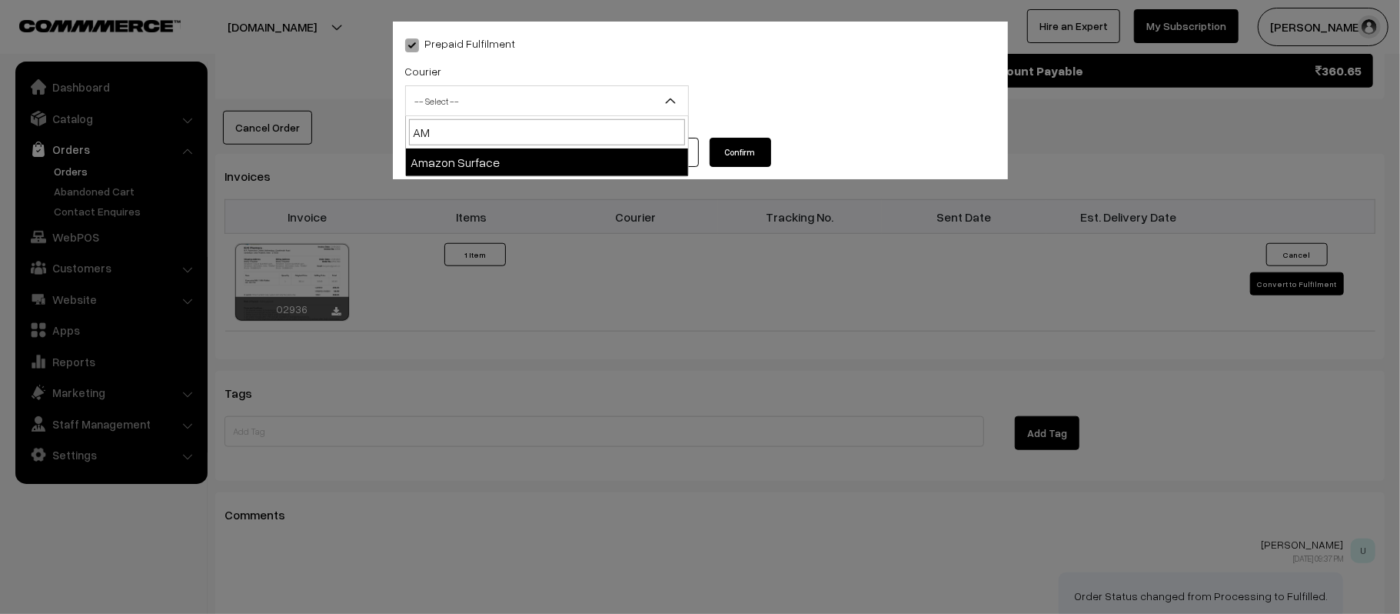
select select "5"
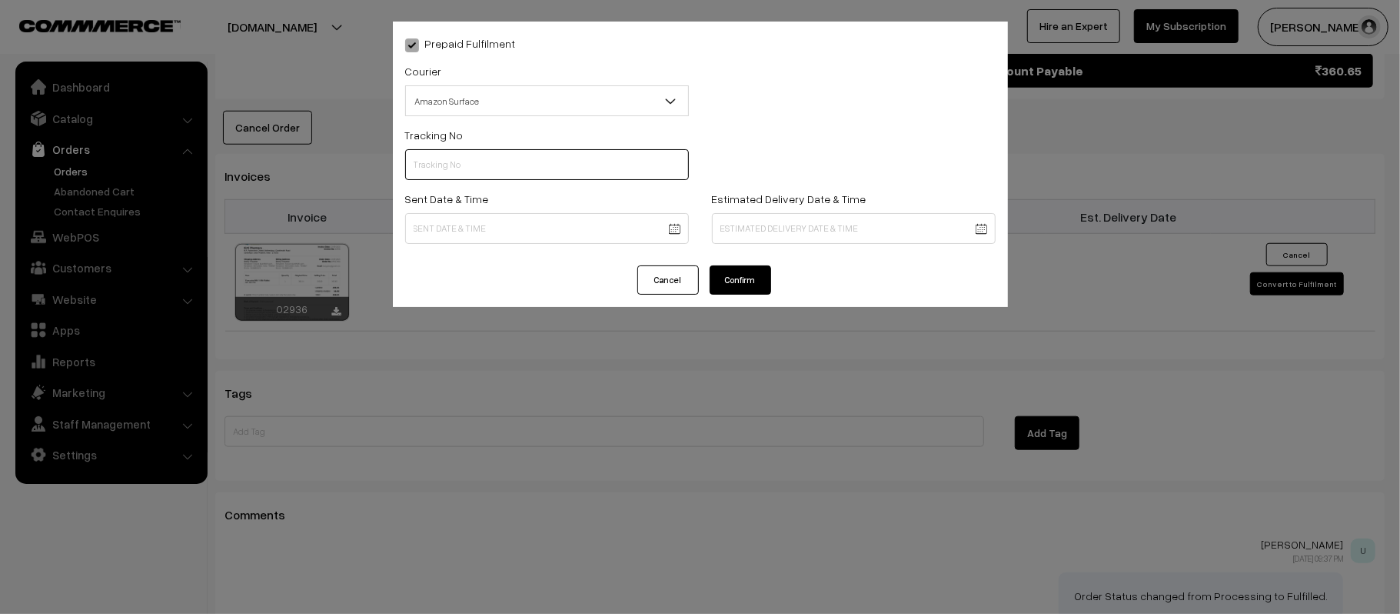
paste input "363425845633"
type input "363425845633"
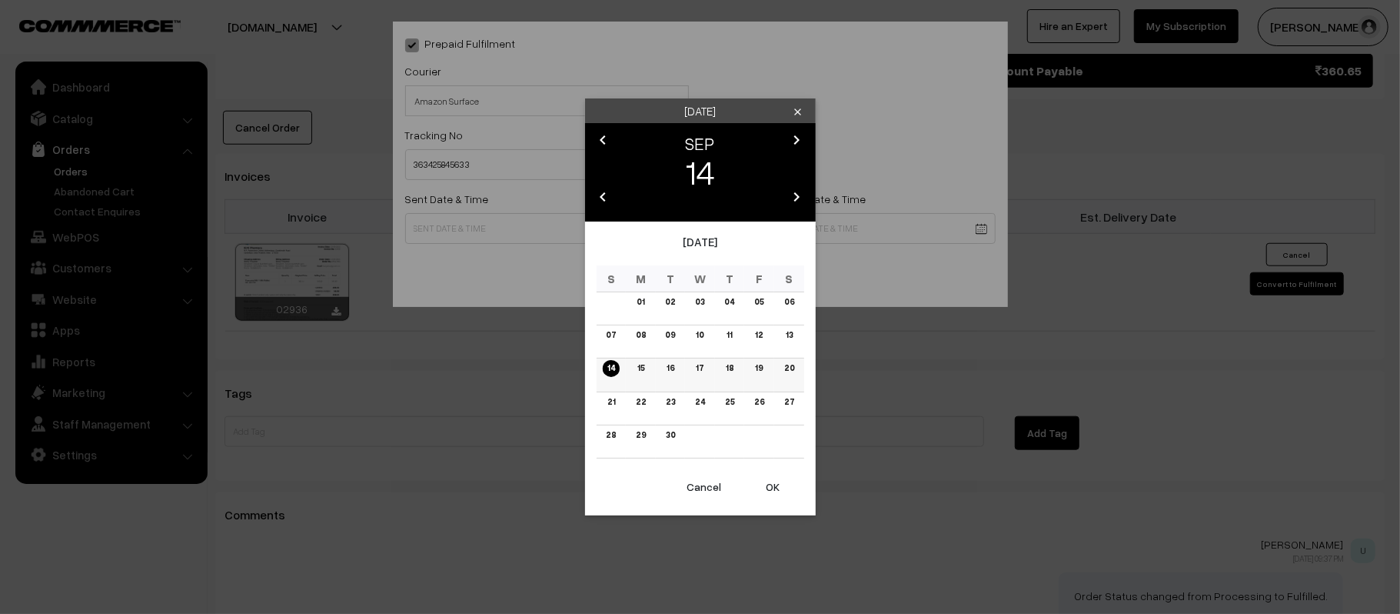
click at [640, 368] on link "15" at bounding box center [641, 368] width 16 height 16
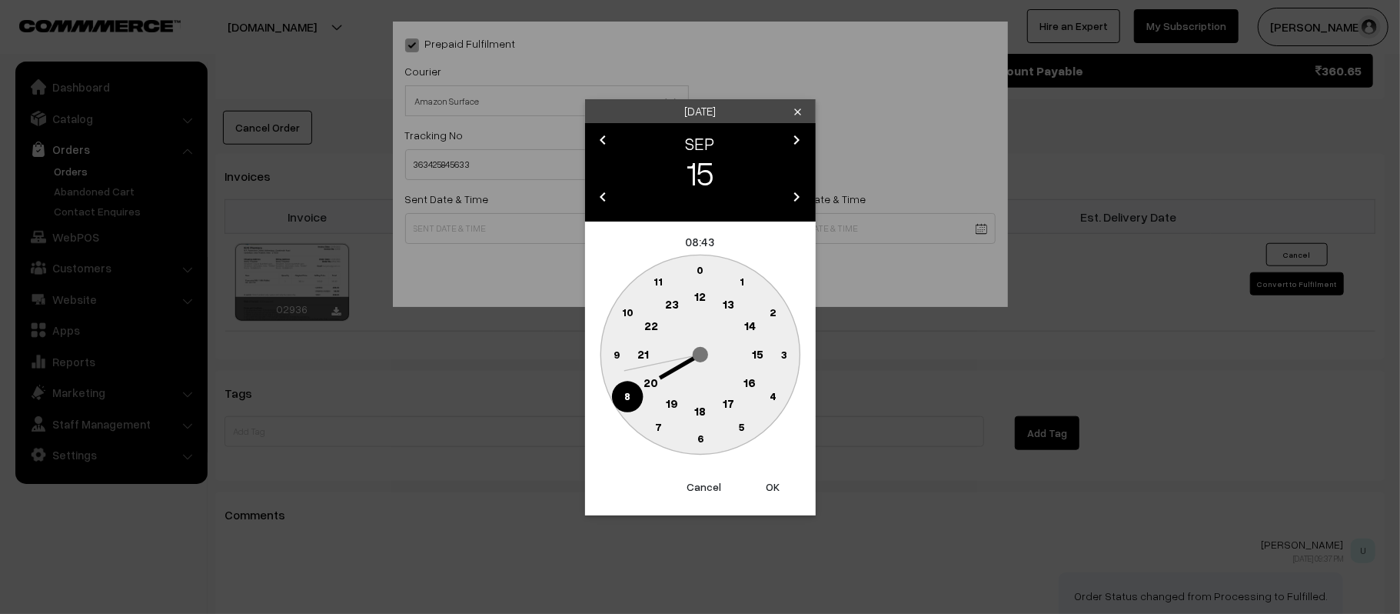
click at [705, 300] on text "12" at bounding box center [700, 296] width 12 height 14
click at [609, 349] on circle at bounding box center [616, 354] width 32 height 32
type input "15-09-2025 12:45"
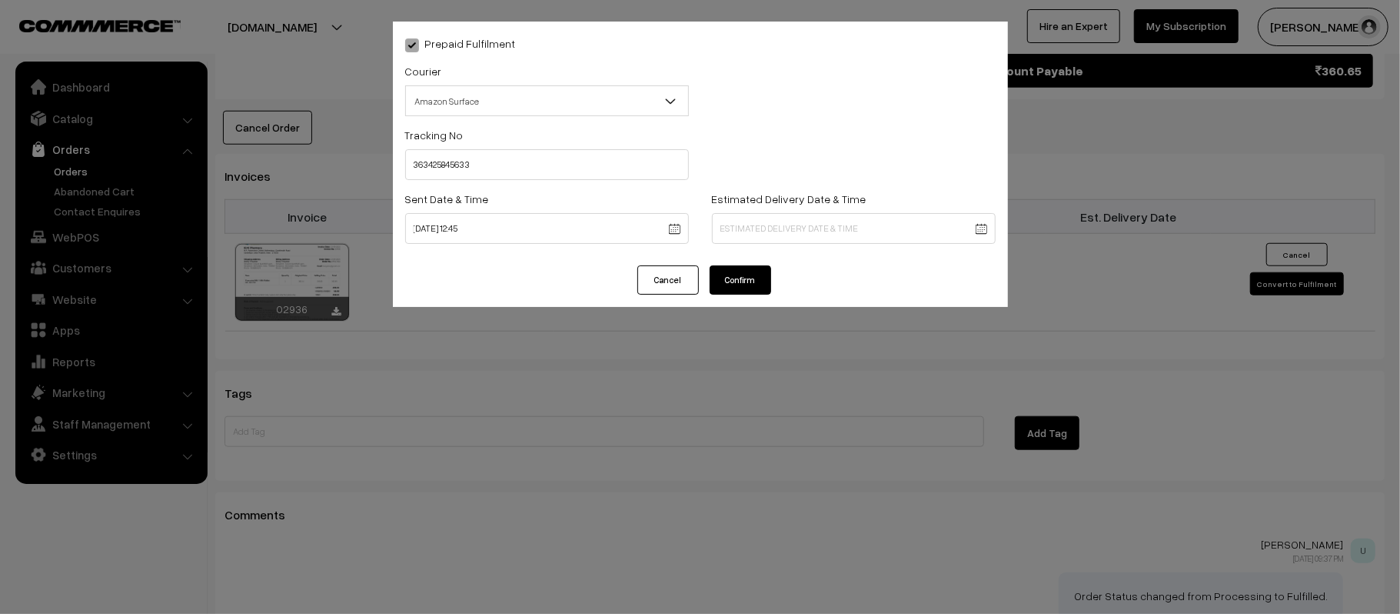
click at [661, 284] on button "Cancel" at bounding box center [668, 279] width 62 height 29
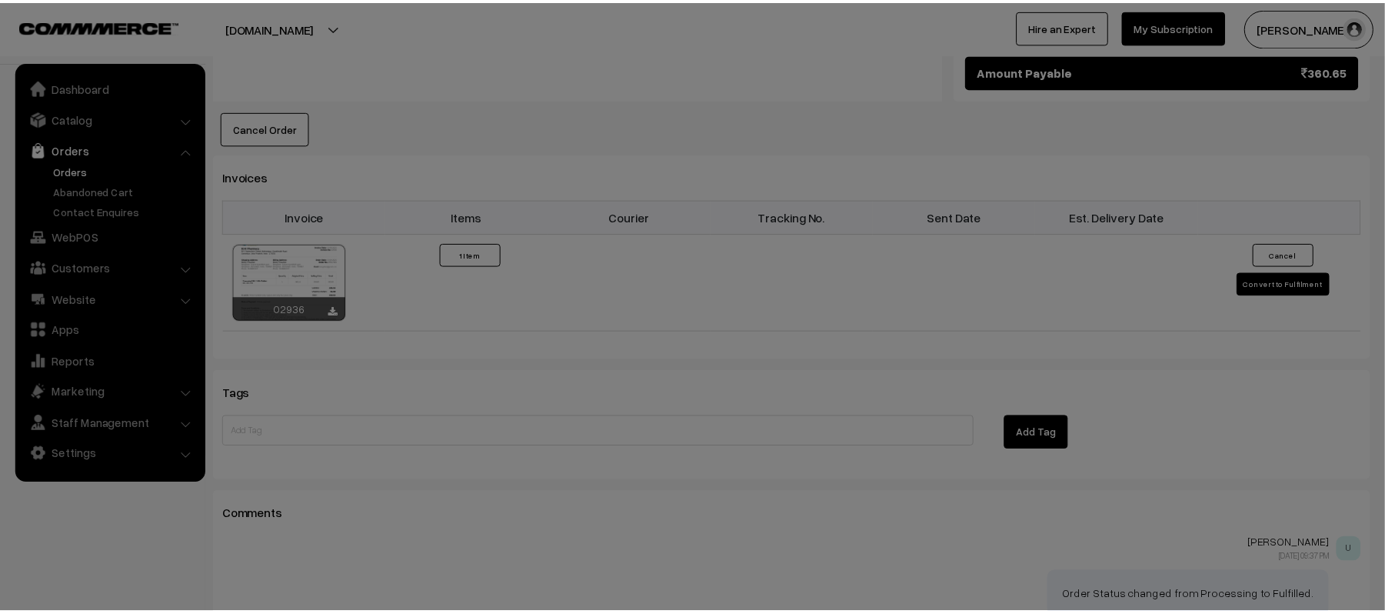
scroll to position [932, 0]
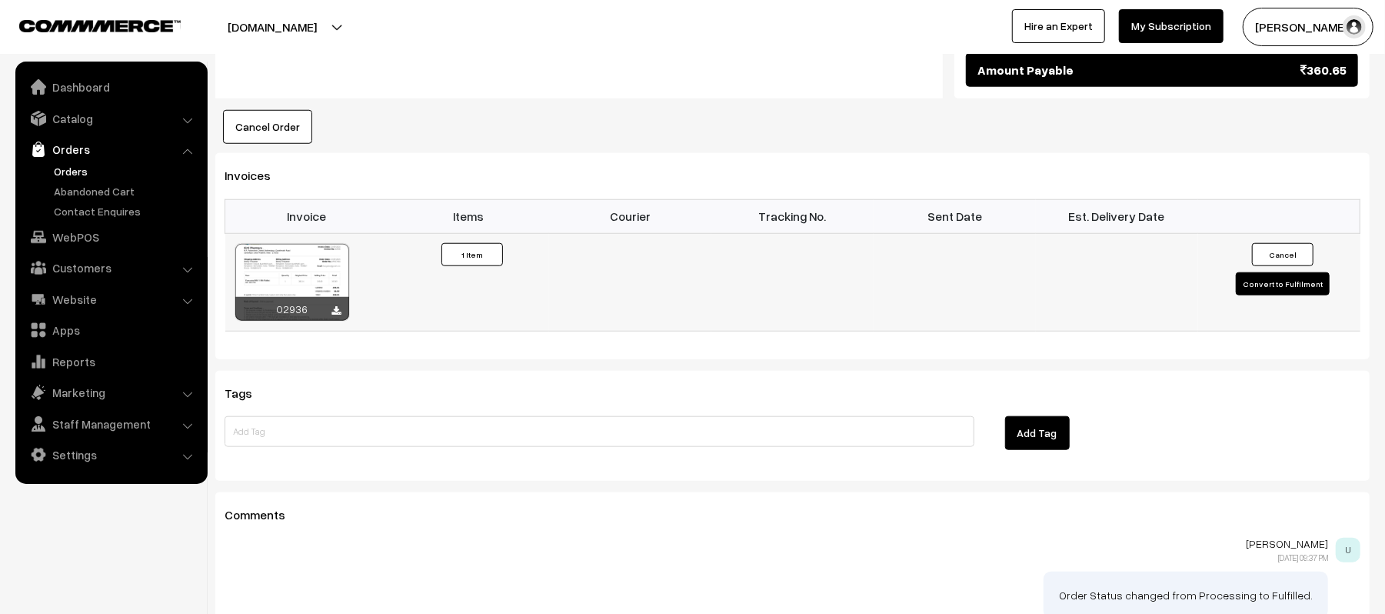
click at [1235, 274] on td "Cancel Convert to Fulfilment" at bounding box center [1279, 282] width 162 height 98
click at [1256, 272] on button "Convert to Fulfilment" at bounding box center [1283, 283] width 94 height 23
select select "0"
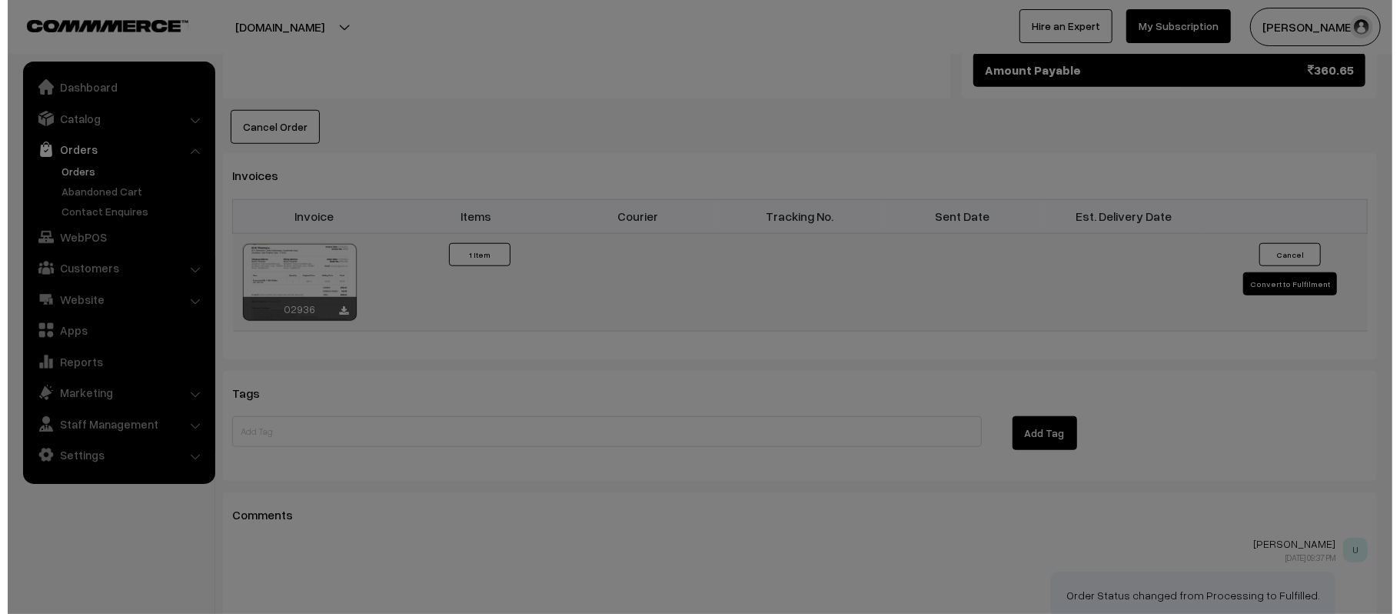
scroll to position [933, 0]
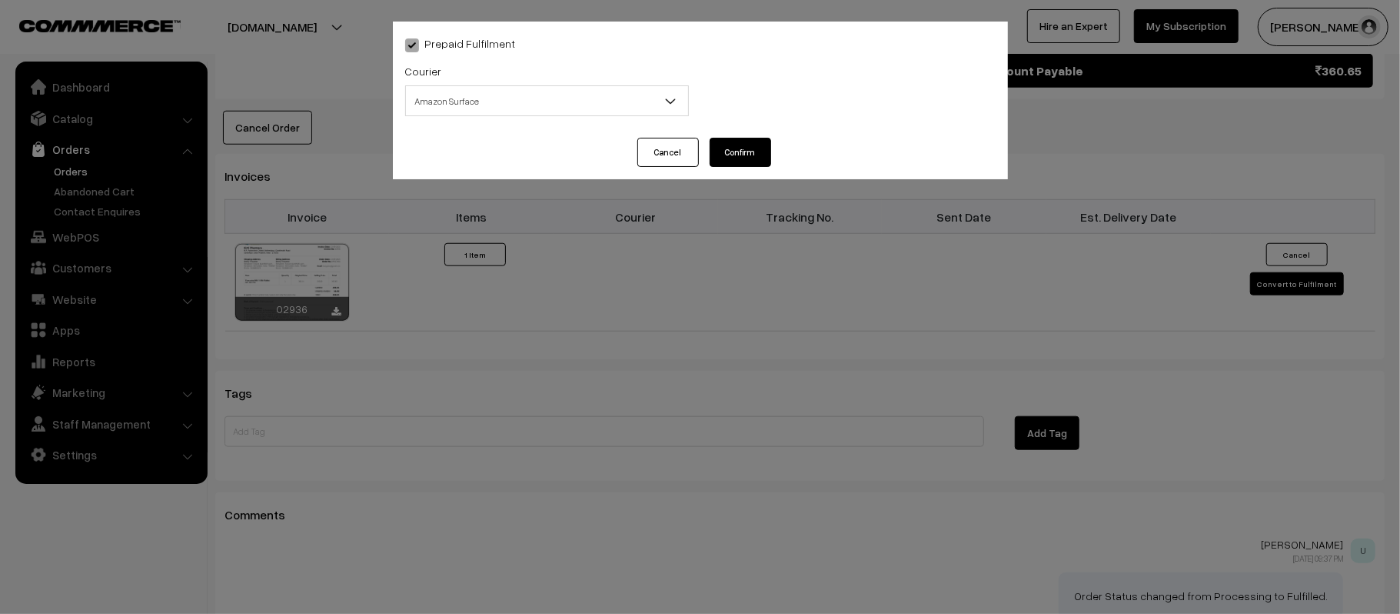
click at [600, 99] on span "Amazon Surface" at bounding box center [547, 101] width 282 height 27
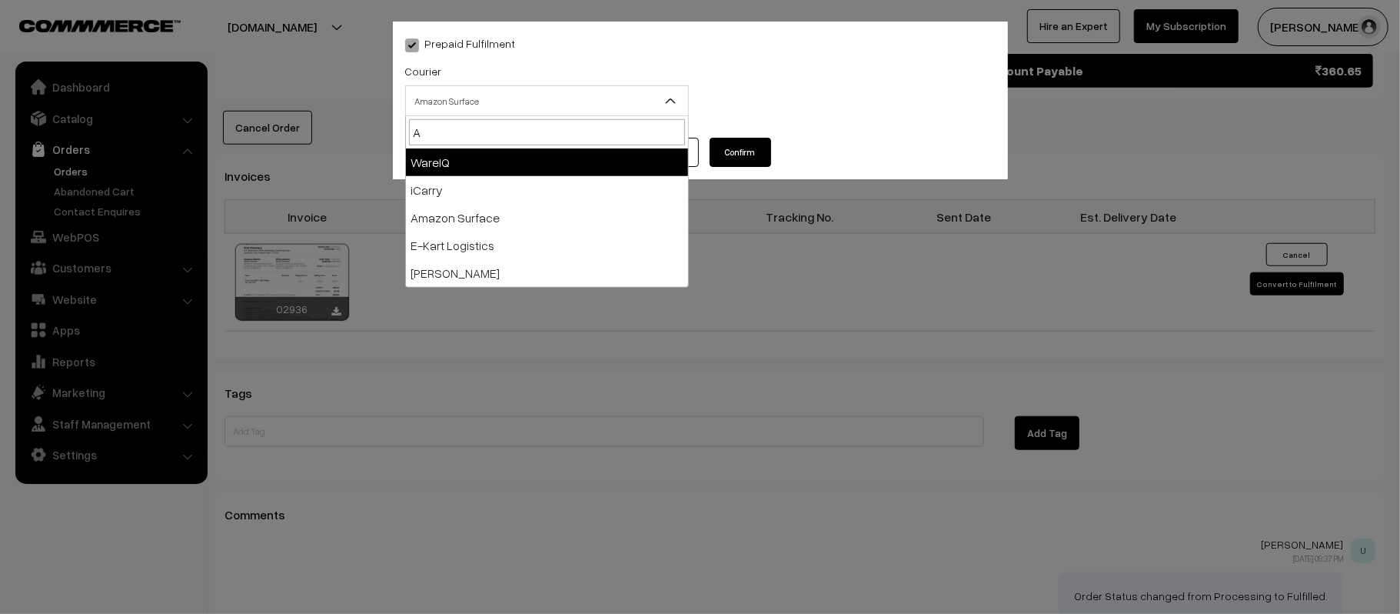
type input "AM"
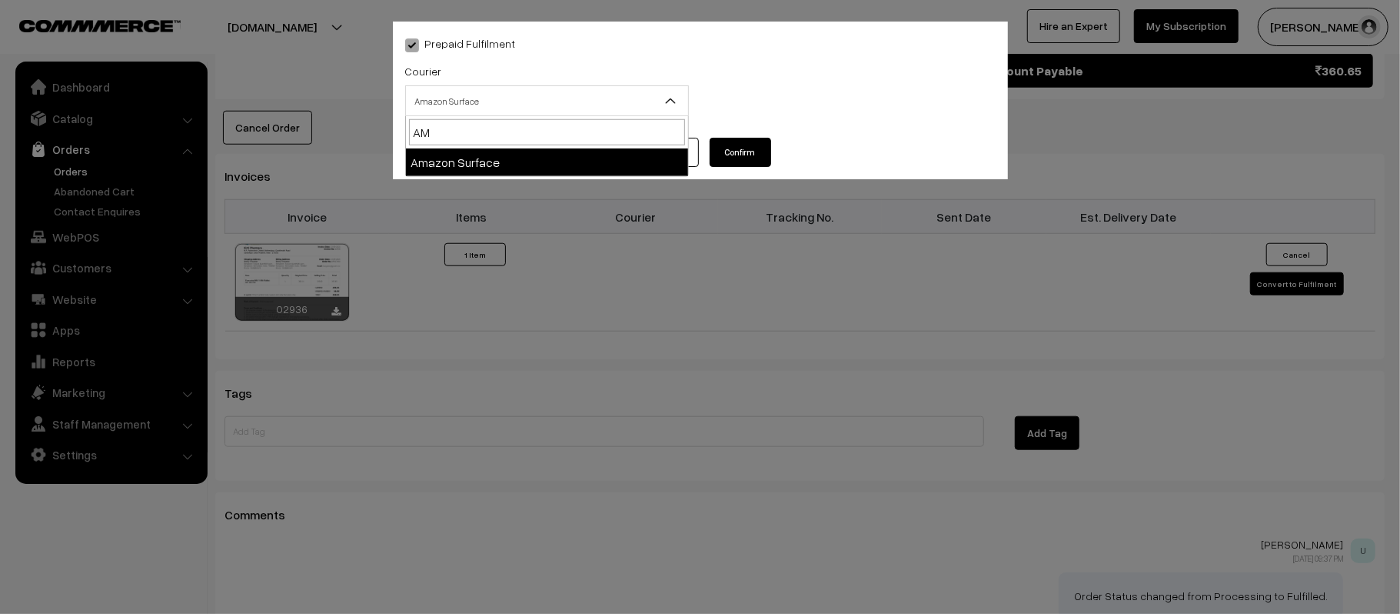
select select "5"
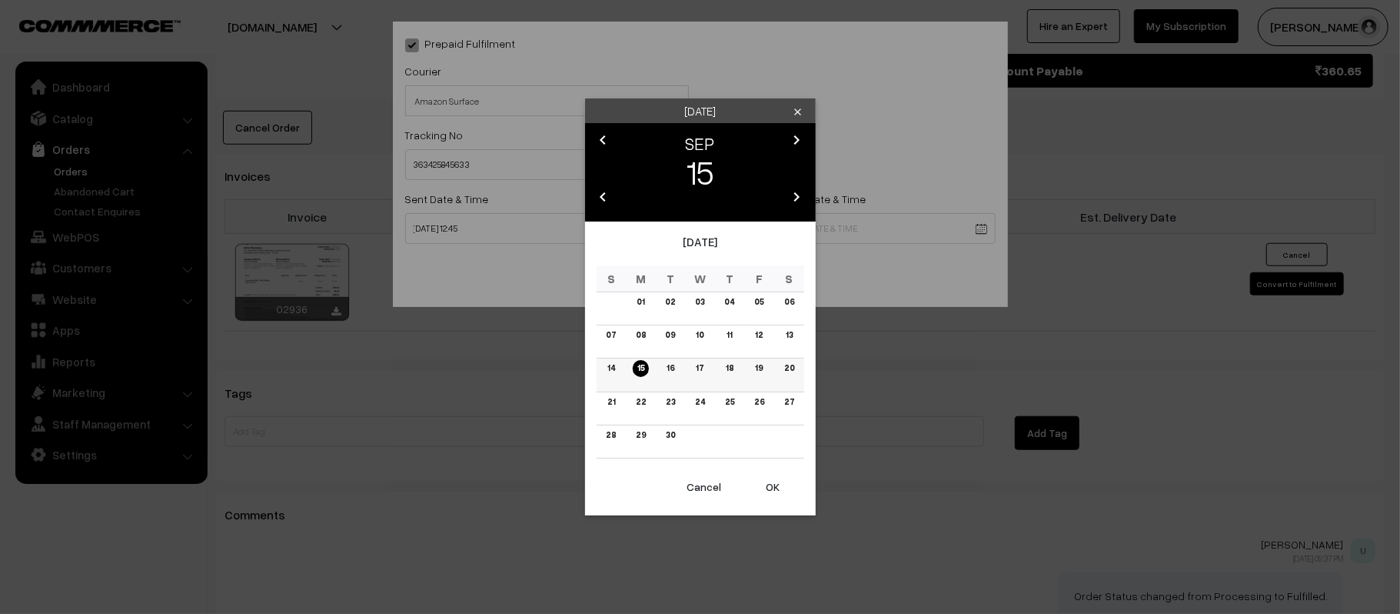
click at [606, 371] on link "14" at bounding box center [611, 368] width 17 height 16
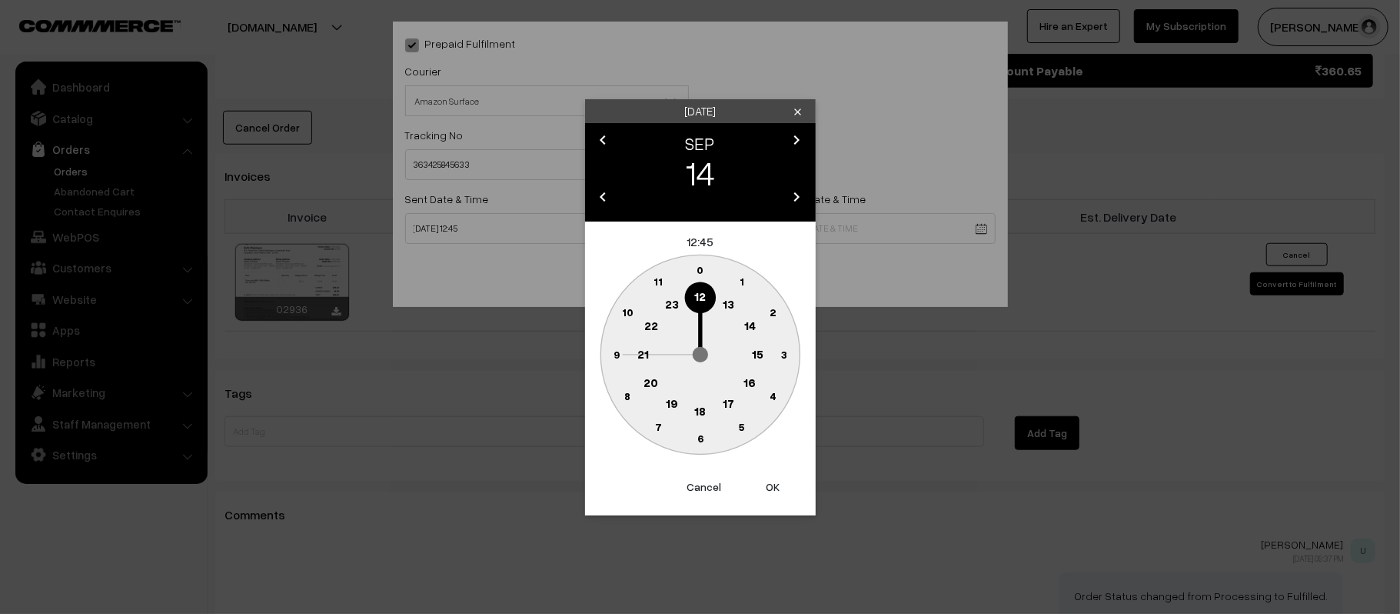
click at [753, 328] on text "14" at bounding box center [749, 325] width 12 height 14
click at [773, 490] on button "OK" at bounding box center [774, 487] width 62 height 34
type input "14-09-2025 14:45"
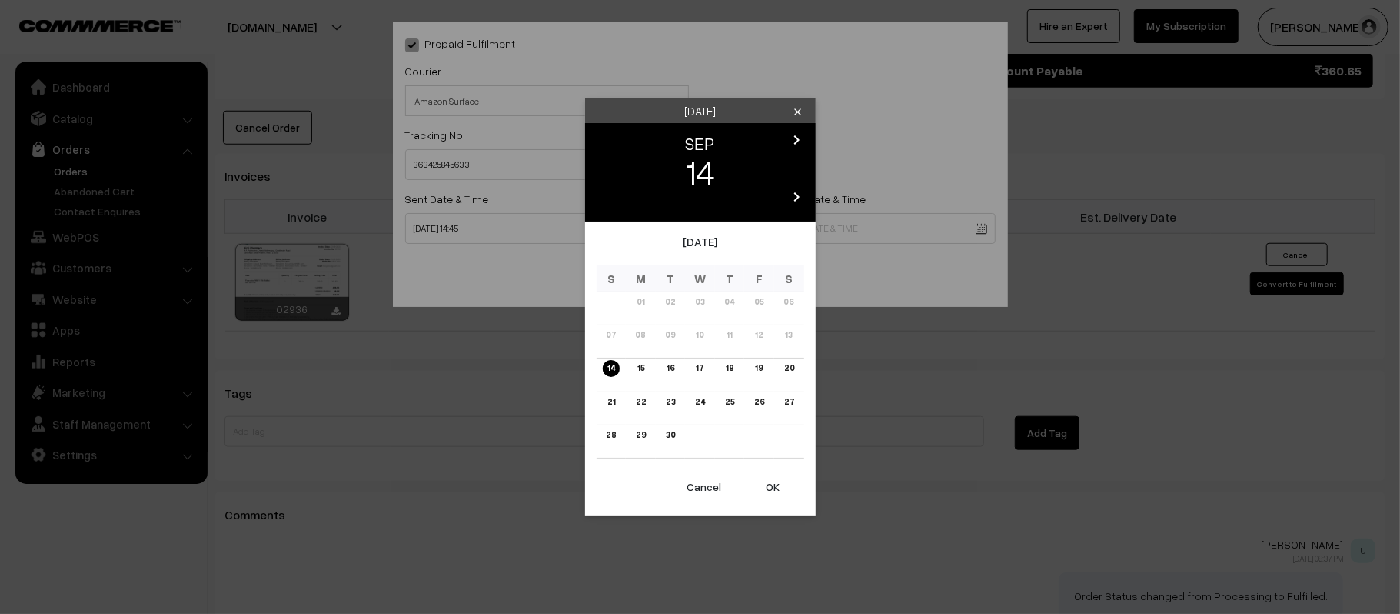
click at [767, 377] on td "19" at bounding box center [759, 374] width 30 height 33
click at [786, 364] on link "20" at bounding box center [788, 368] width 19 height 16
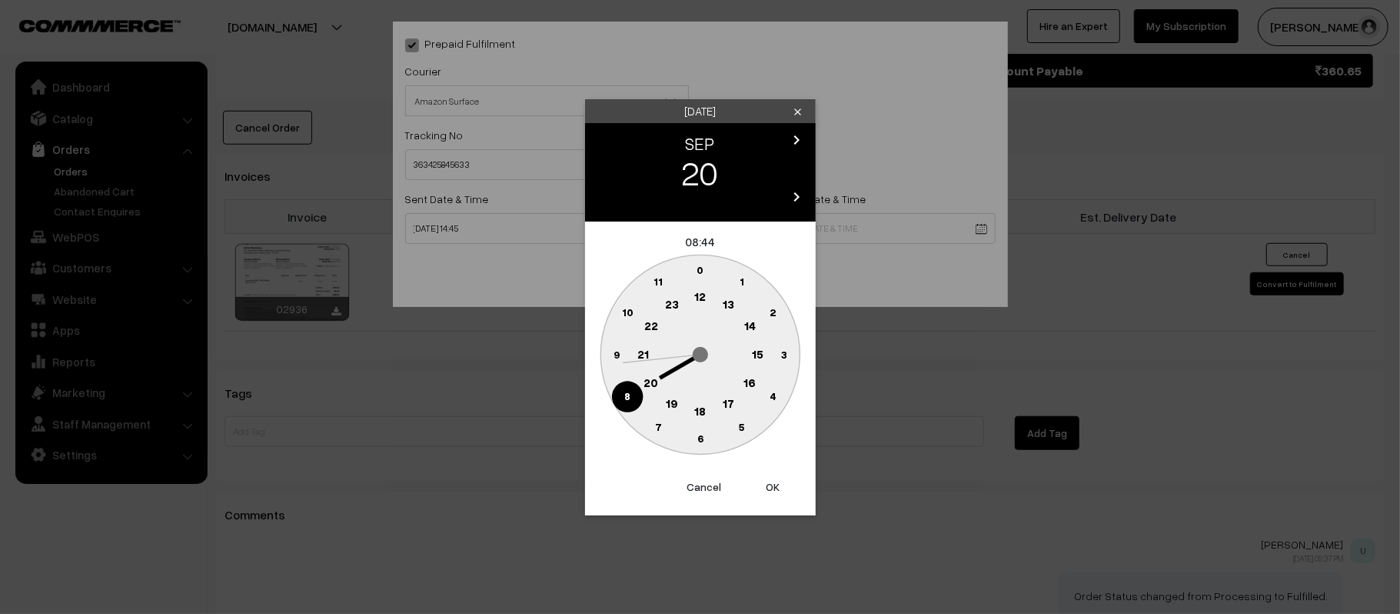
click at [640, 349] on text "21" at bounding box center [643, 353] width 12 height 14
click at [702, 435] on text "30" at bounding box center [699, 437] width 13 height 13
type input "20-09-2025 21:30"
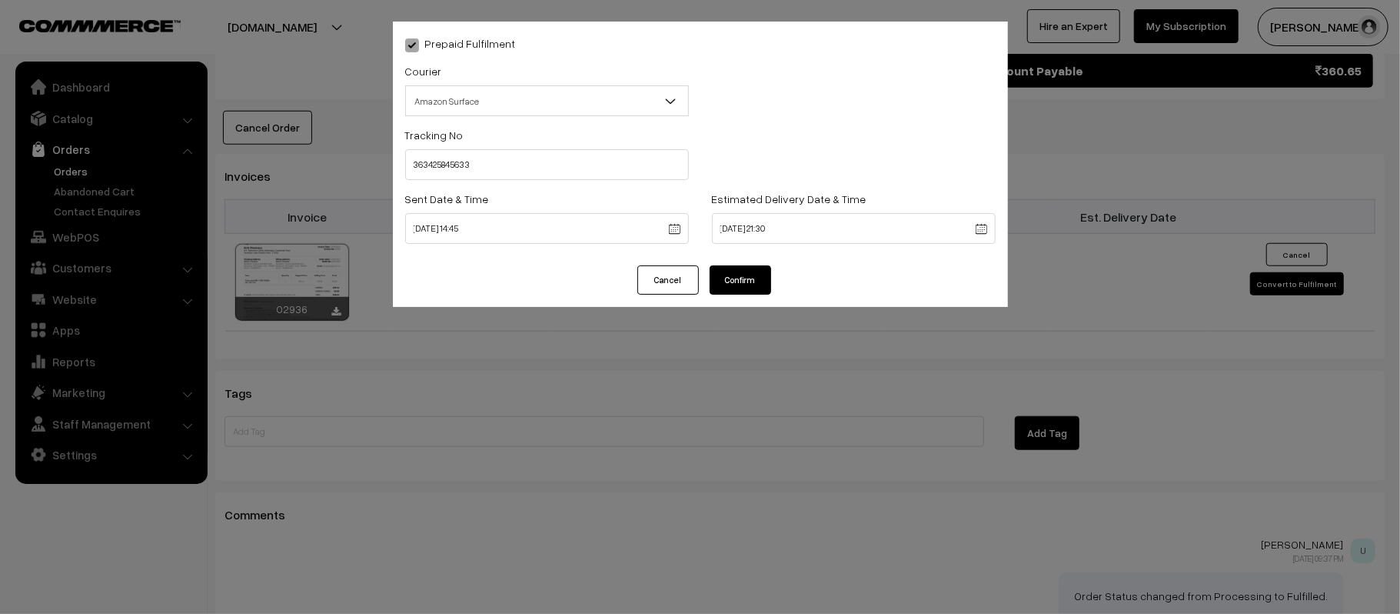
click at [729, 274] on button "Confirm" at bounding box center [741, 279] width 62 height 29
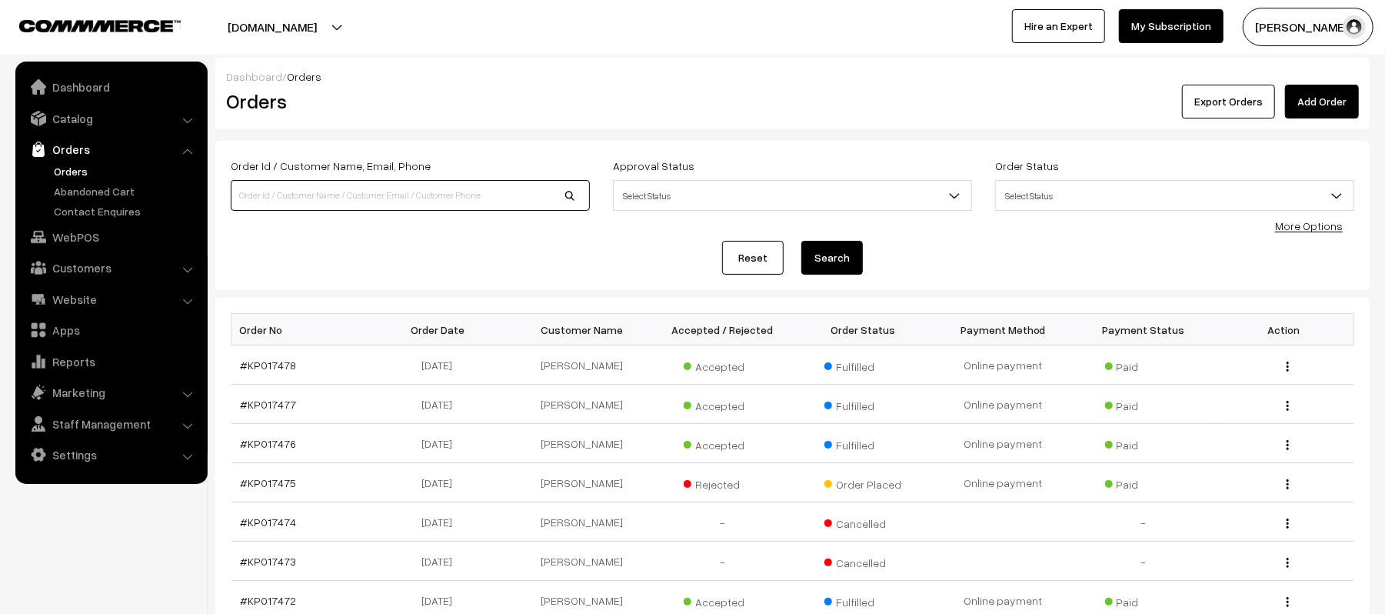
click at [284, 198] on input at bounding box center [410, 195] width 359 height 31
type input "KP017407"
click at [801, 241] on button "Search" at bounding box center [832, 258] width 62 height 34
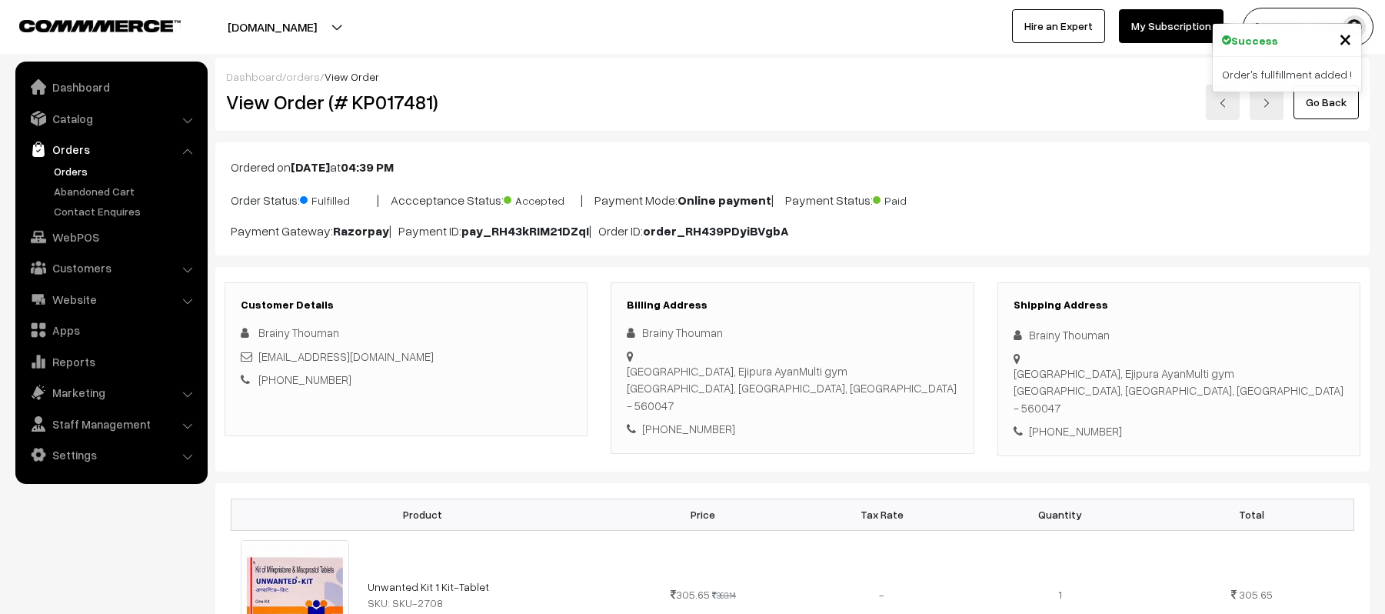
scroll to position [932, 0]
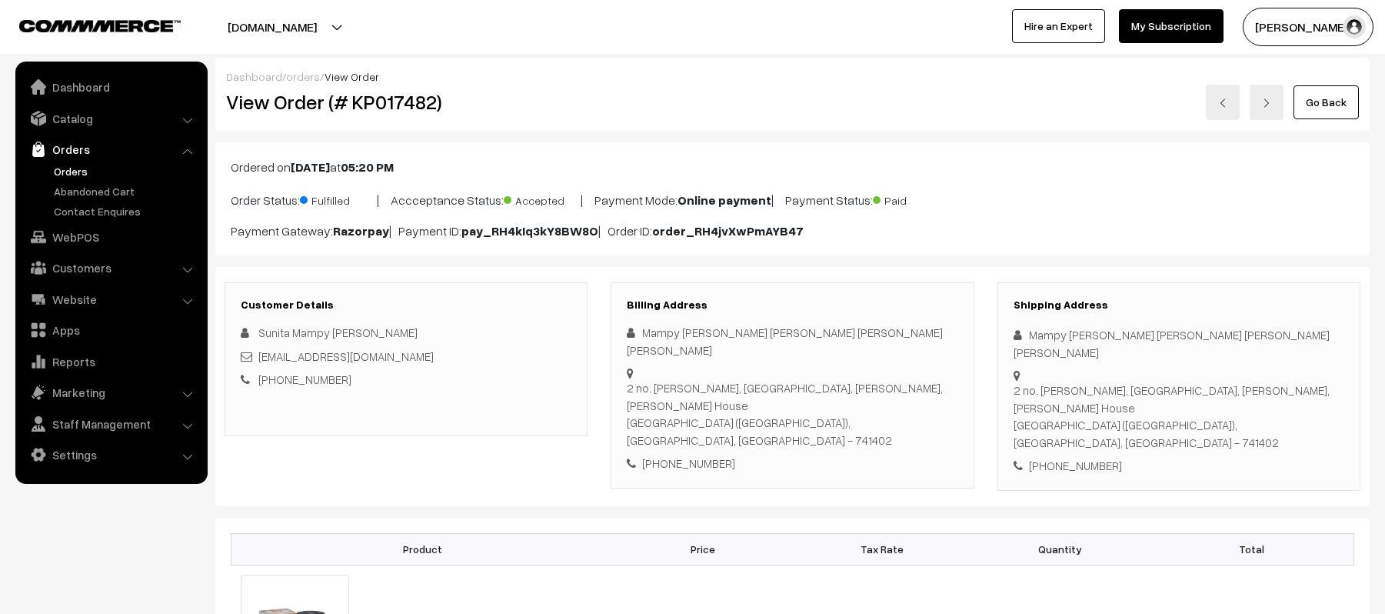
scroll to position [828, 0]
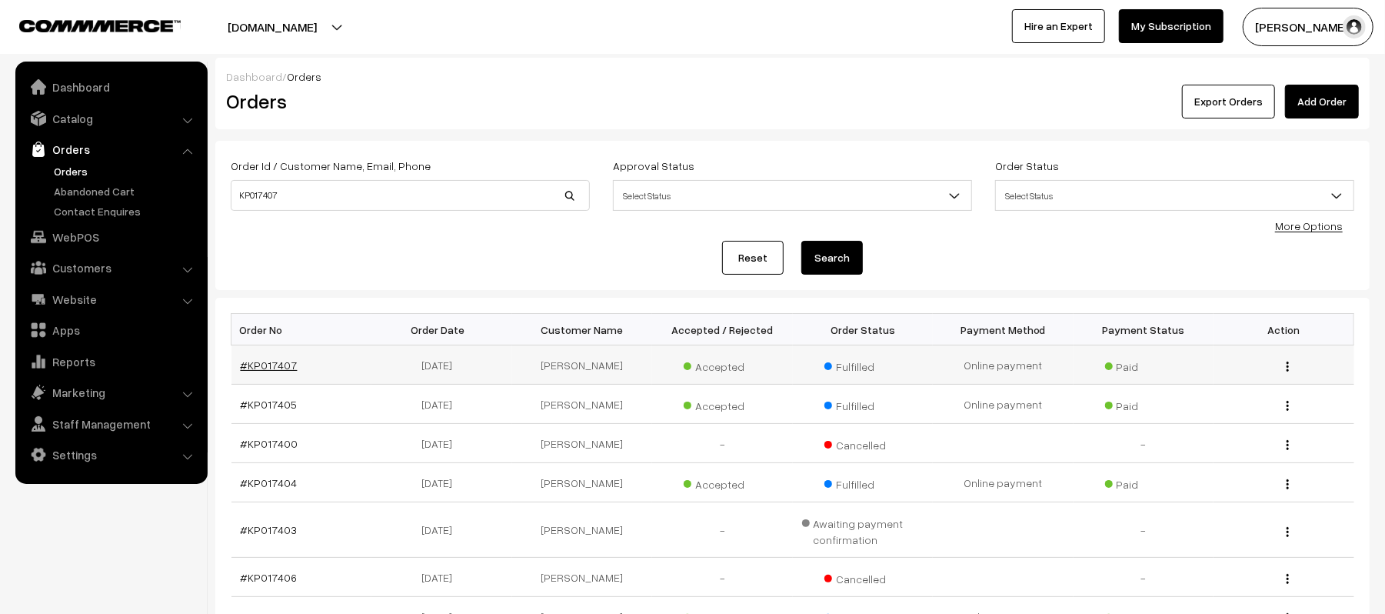
click at [246, 364] on link "#KP017407" at bounding box center [269, 364] width 57 height 13
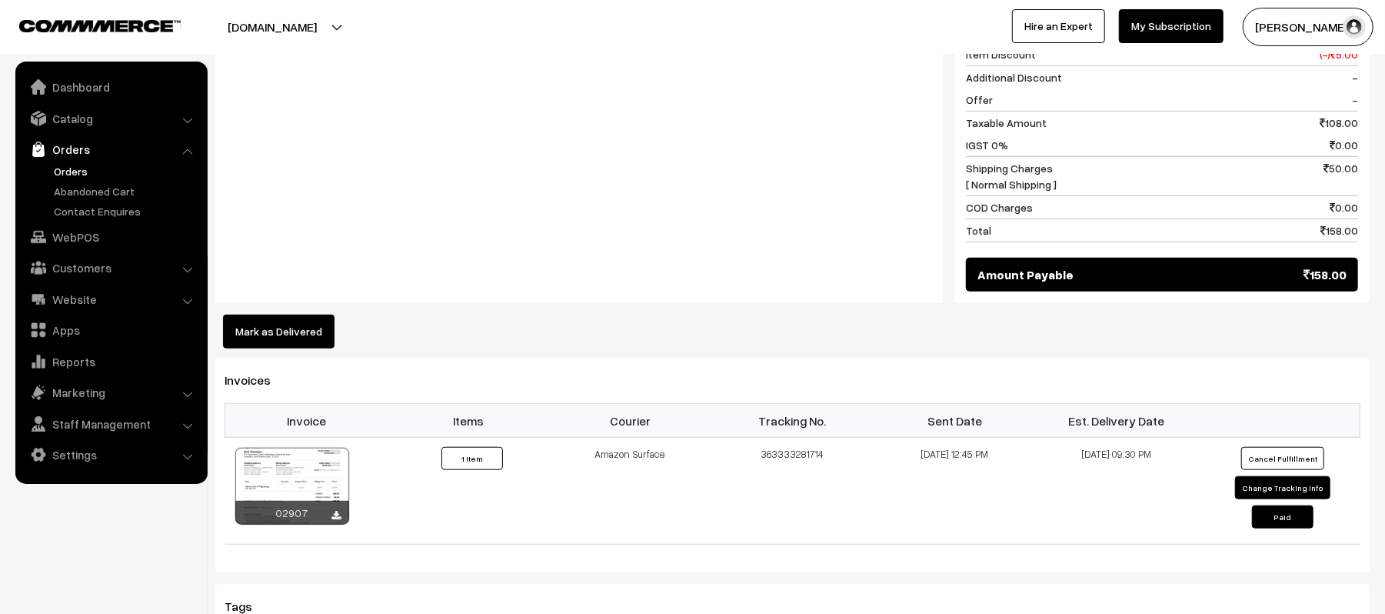
scroll to position [748, 0]
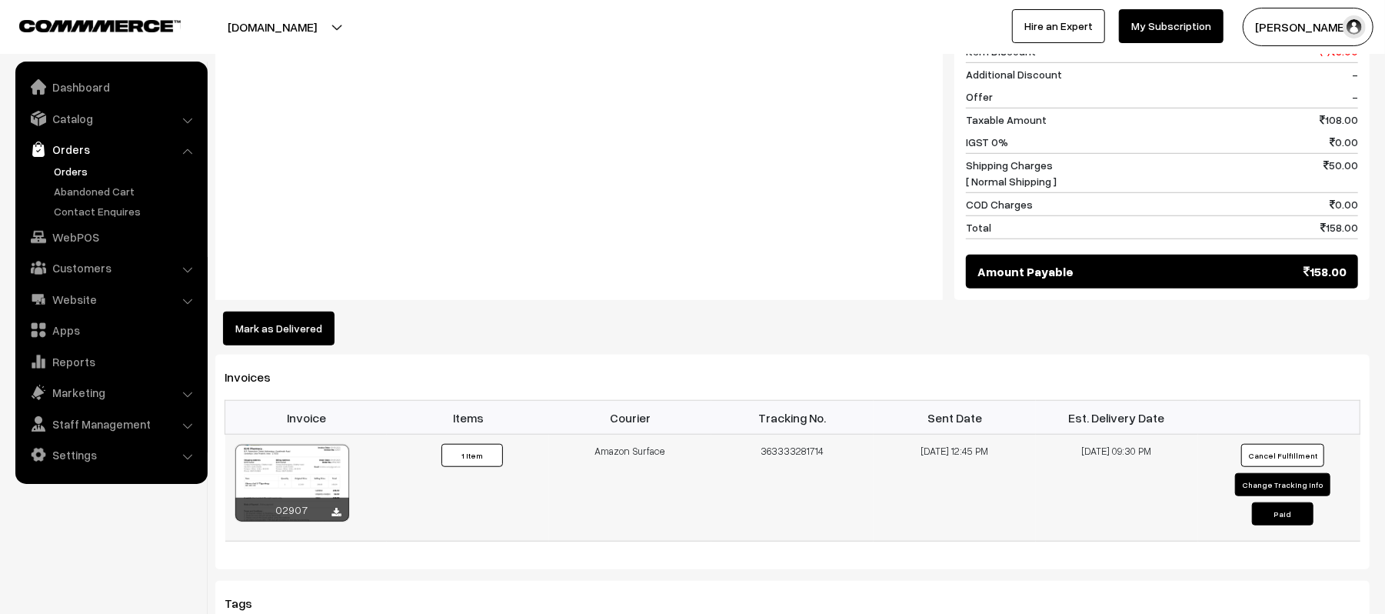
click at [1275, 473] on button "Change Tracking Info" at bounding box center [1282, 484] width 95 height 23
select select "5"
type input "363333281714"
type input "10-09-2025 12:45"
type input "16-09-2025 21:30"
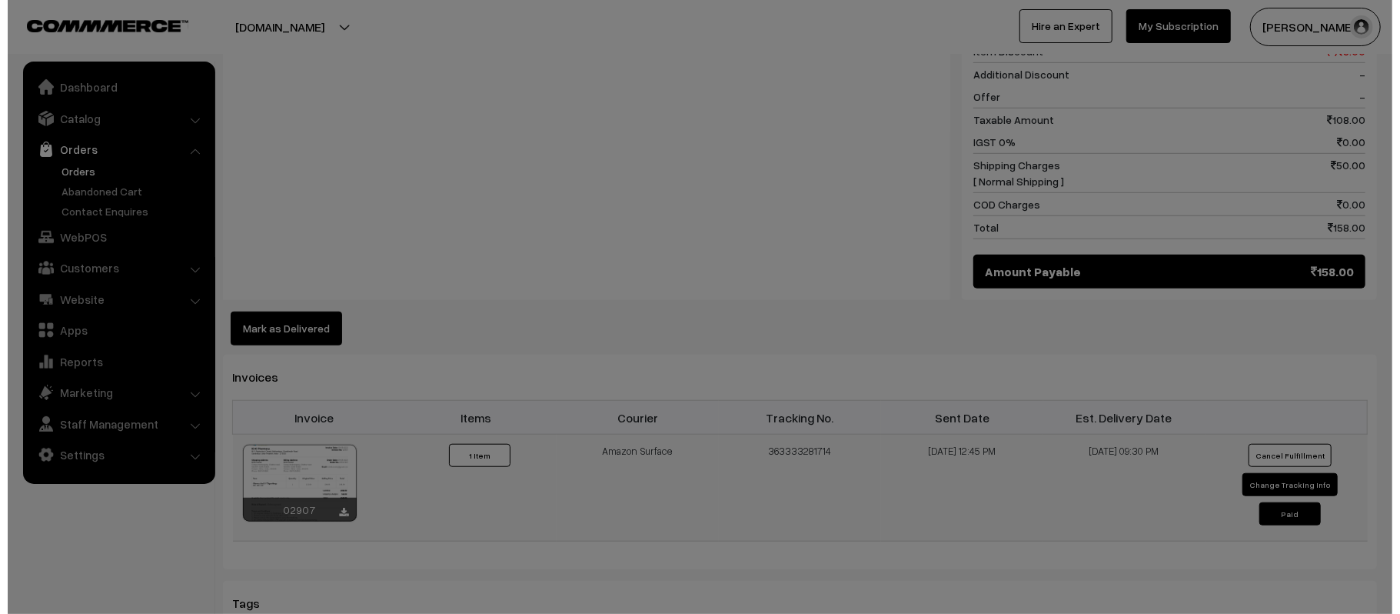
scroll to position [750, 0]
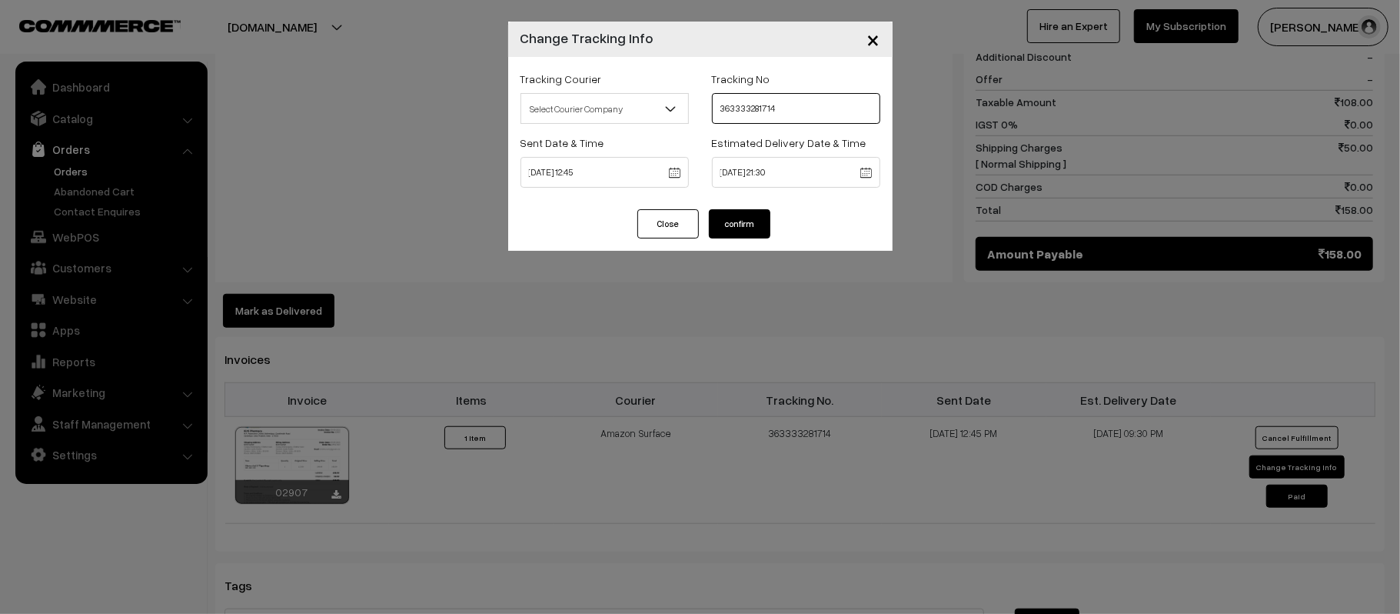
click at [792, 118] on input "363333281714" at bounding box center [796, 108] width 168 height 31
paste input "425957275"
type input "363425957275"
click at [640, 178] on body "Thank you for showing interest. Our team will call you shortly. Close kirtiphar…" at bounding box center [700, 144] width 1400 height 1788
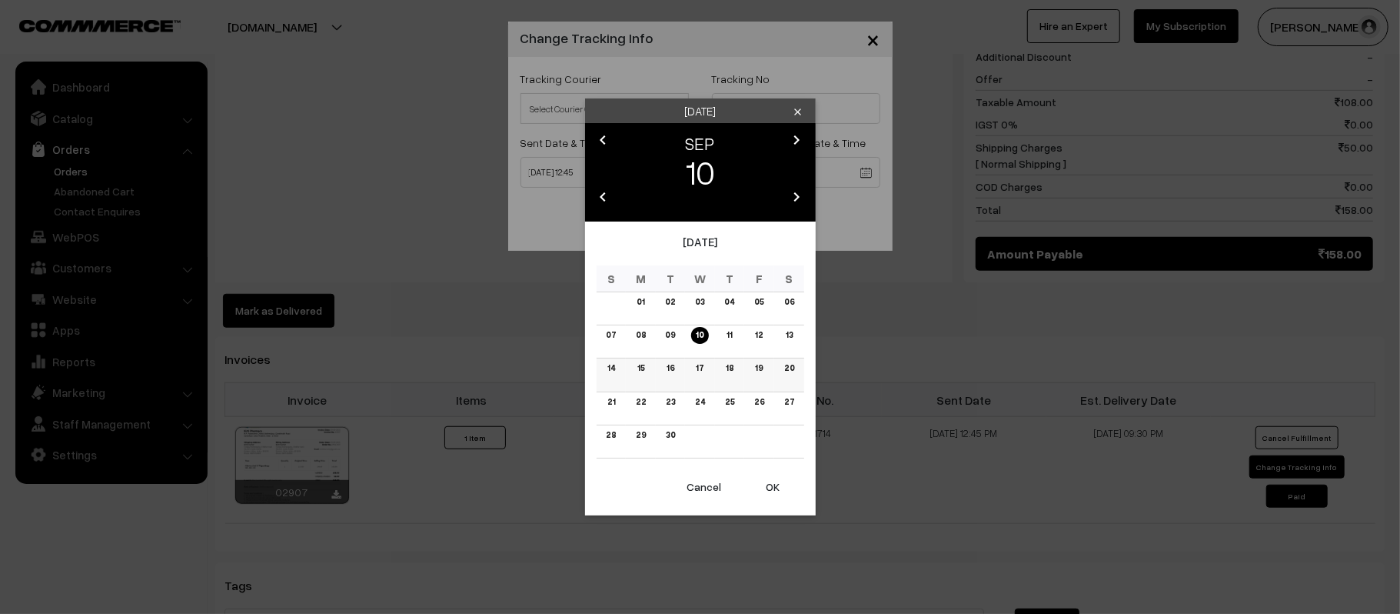
click at [610, 363] on link "14" at bounding box center [611, 368] width 17 height 16
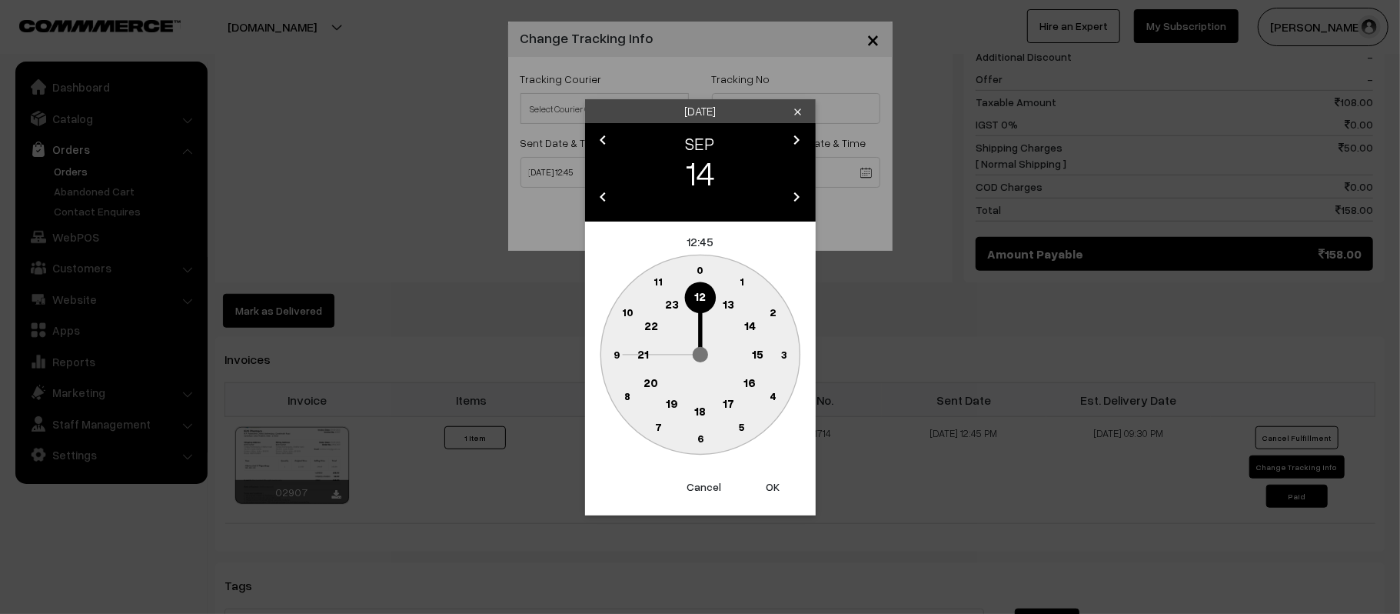
click at [755, 320] on circle at bounding box center [750, 326] width 32 height 32
click at [769, 489] on button "OK" at bounding box center [774, 487] width 62 height 34
type input "14-09-2025 14:45"
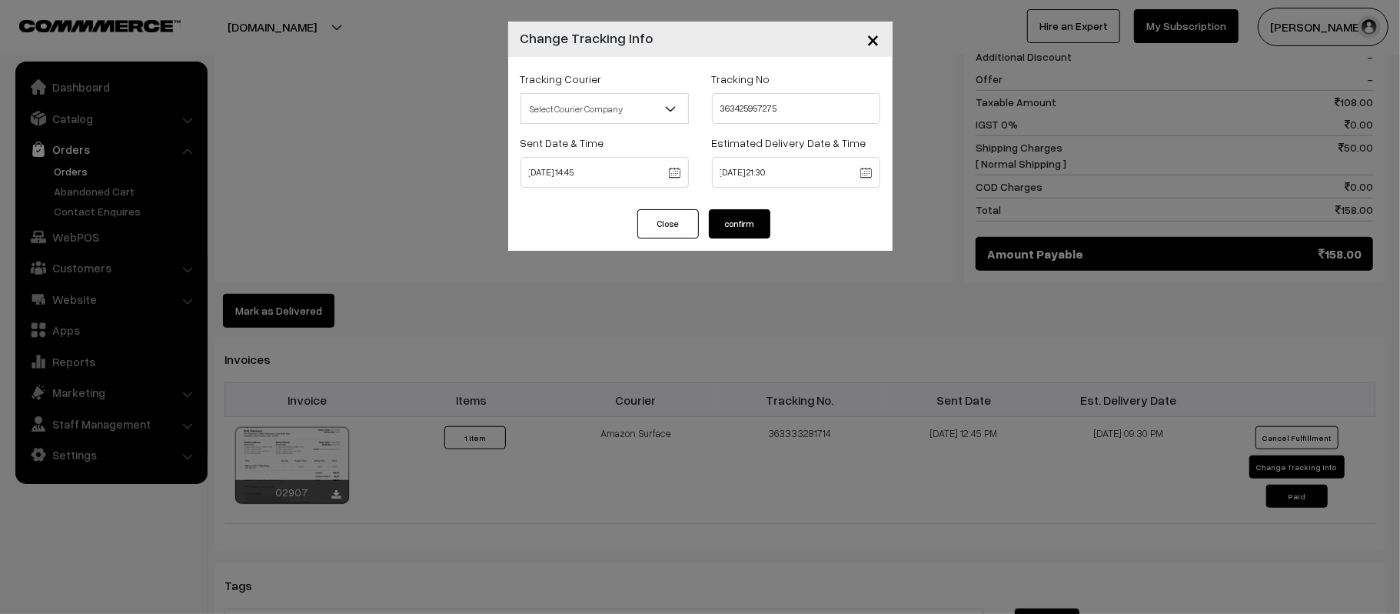
click at [803, 188] on div "Estimated Delivery Date & Time 16-09-2025 21:30" at bounding box center [795, 165] width 191 height 64
click at [815, 178] on body "Thank you for showing interest. Our team will call you shortly. Close kirtiphar…" at bounding box center [700, 144] width 1400 height 1788
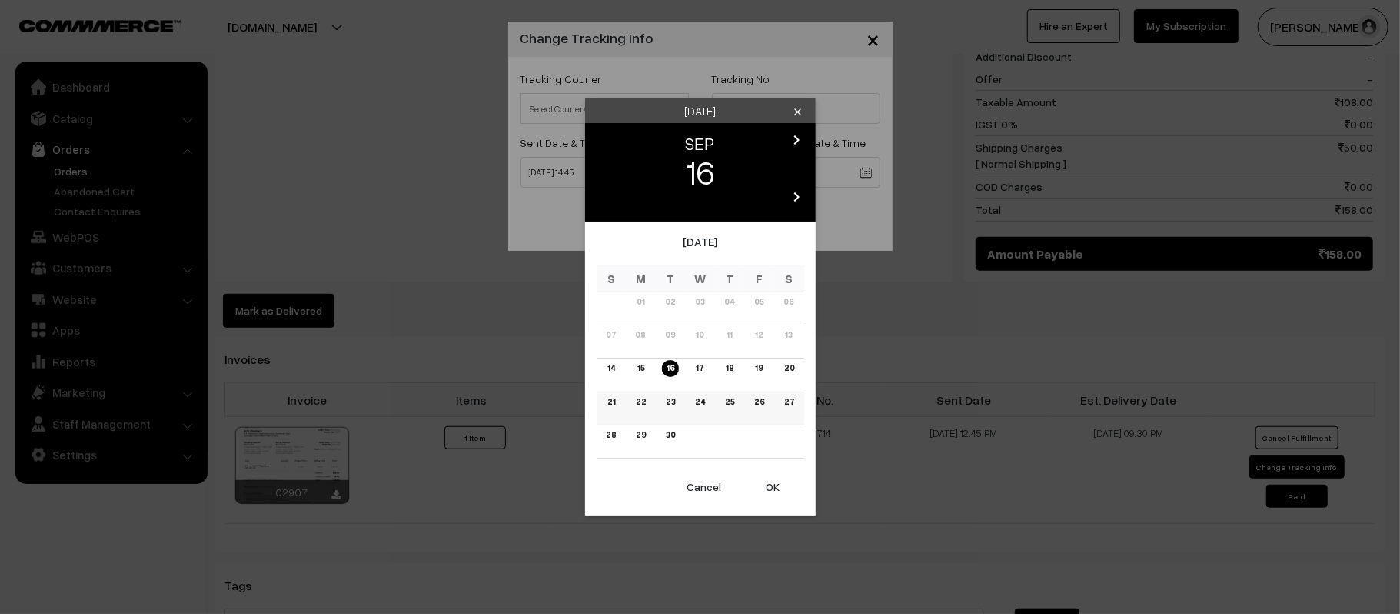
click at [612, 401] on link "21" at bounding box center [611, 402] width 17 height 16
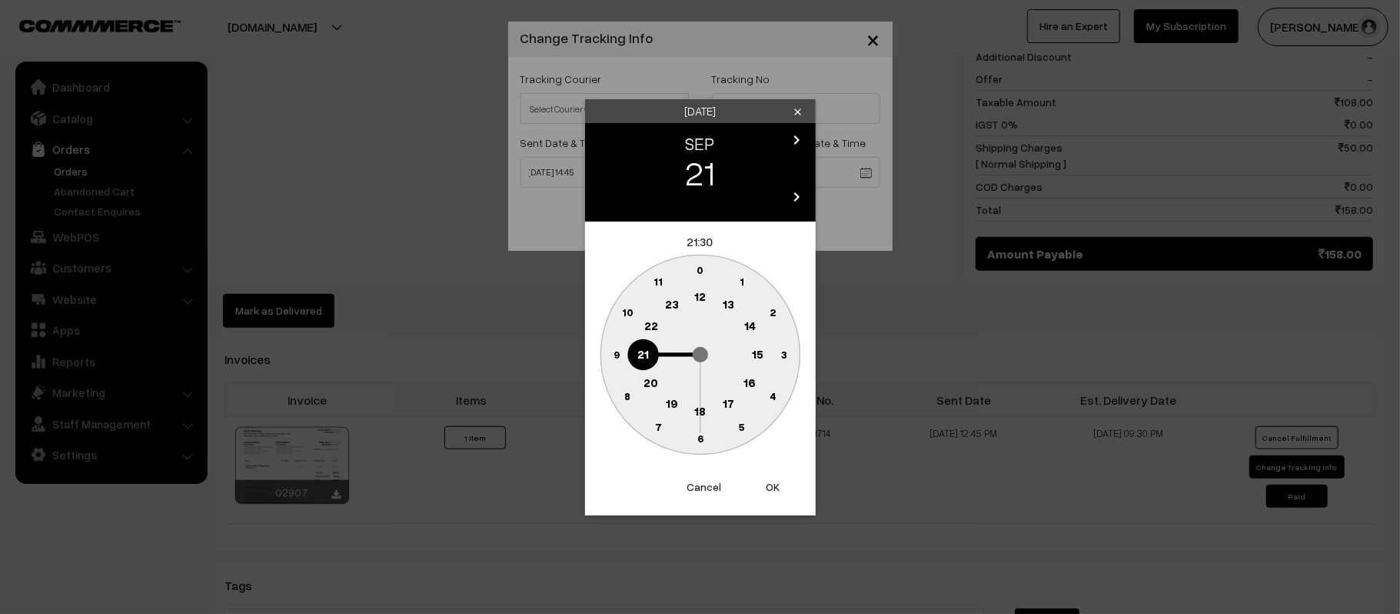
click at [754, 487] on button "OK" at bounding box center [774, 487] width 62 height 34
type input "21-09-2025 21:30"
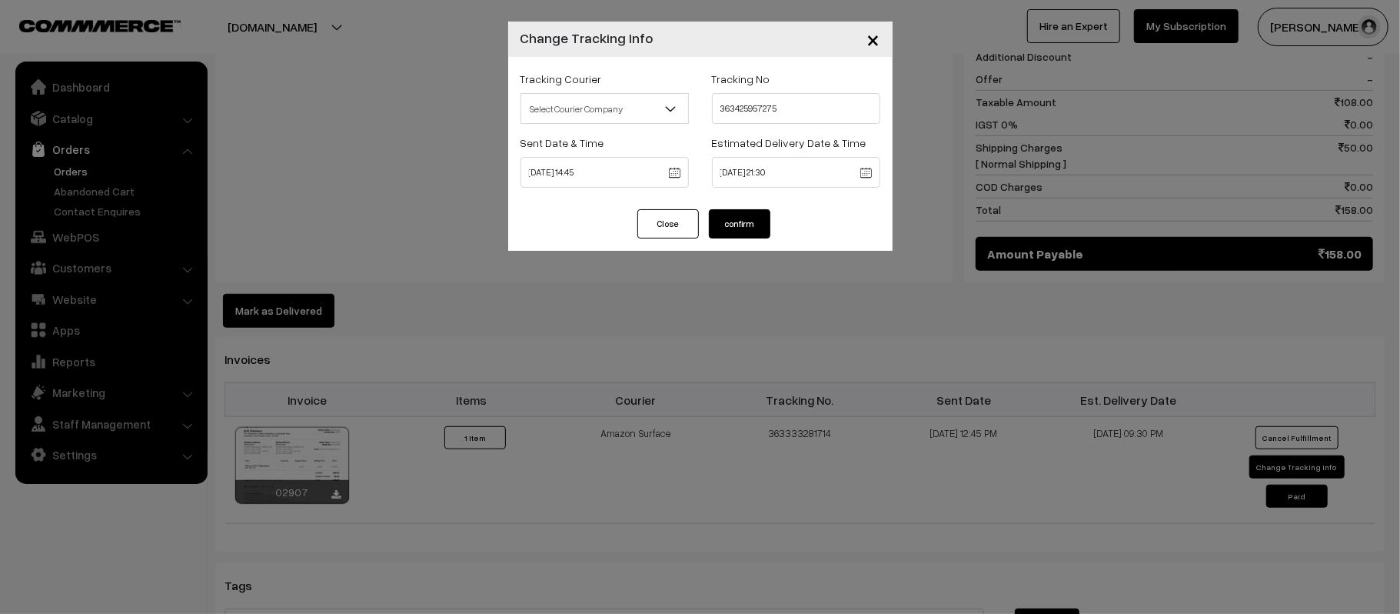
click at [743, 226] on button "confirm" at bounding box center [740, 223] width 62 height 29
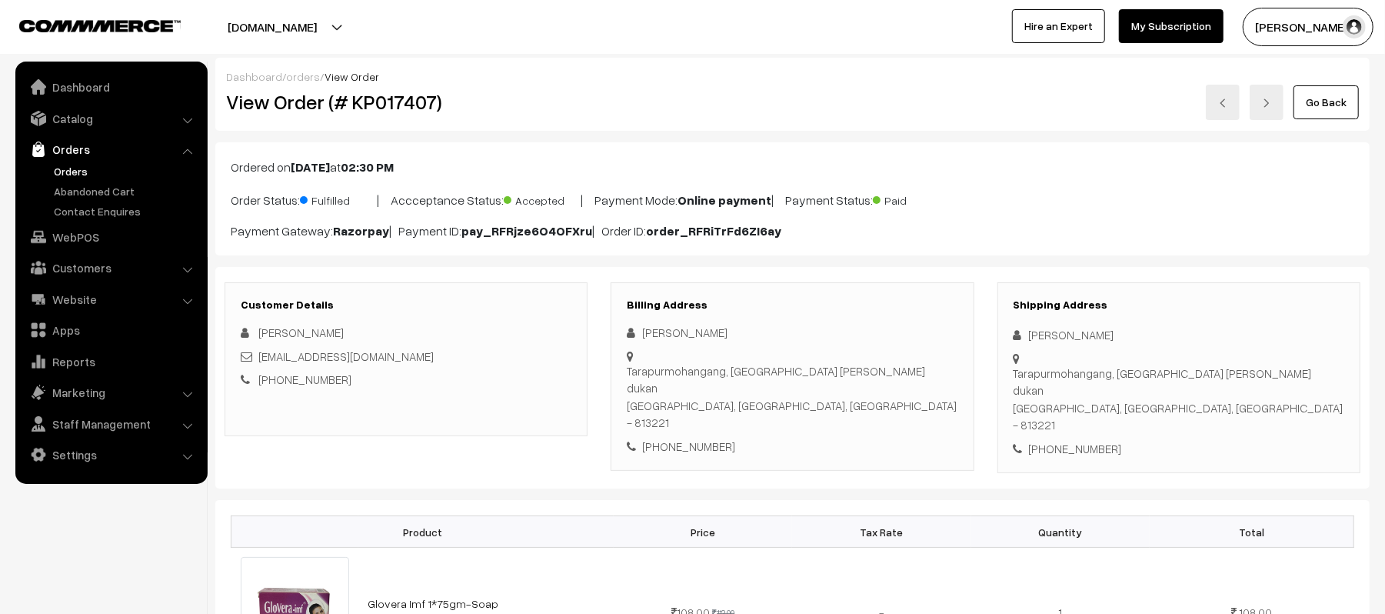
click at [1009, 115] on div "Go Back" at bounding box center [984, 102] width 747 height 35
click at [75, 172] on link "Orders" at bounding box center [126, 171] width 152 height 16
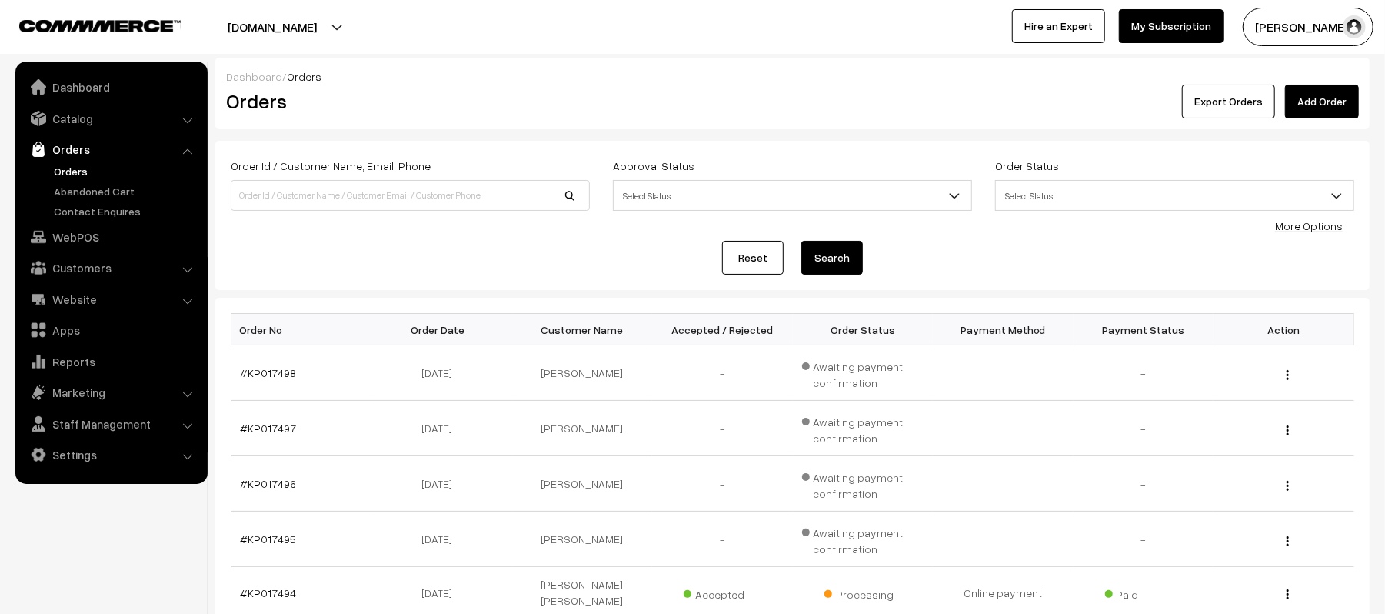
click at [462, 281] on div "Order Id / Customer Name, Email, Phone Approval Status Select Status Awaiting A…" at bounding box center [792, 215] width 1154 height 149
click at [251, 366] on link "#KP017498" at bounding box center [269, 372] width 56 height 13
